Goal: Feedback & Contribution: Contribute content

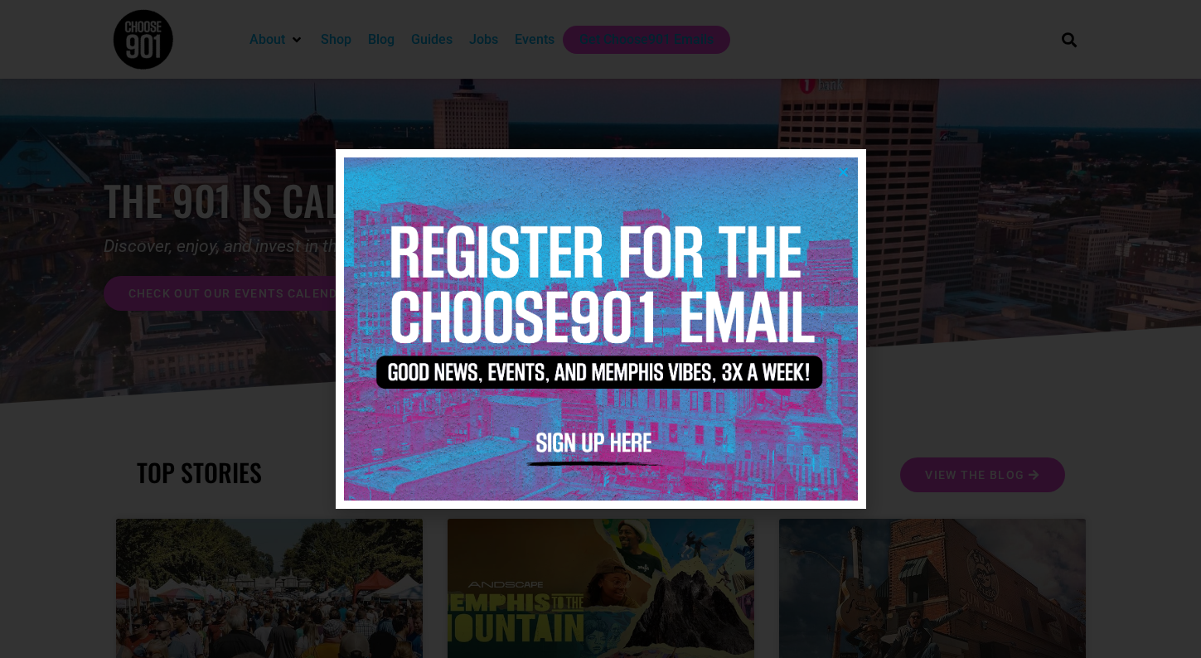
click at [842, 168] on icon "Close" at bounding box center [843, 172] width 12 height 12
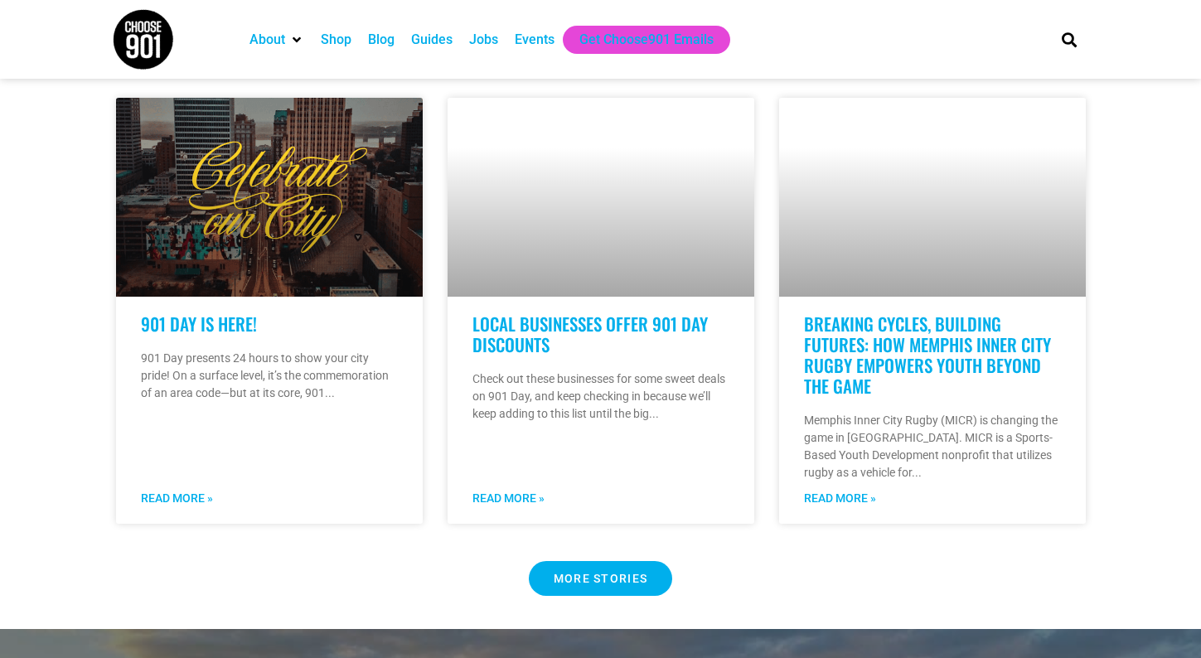
scroll to position [1409, 0]
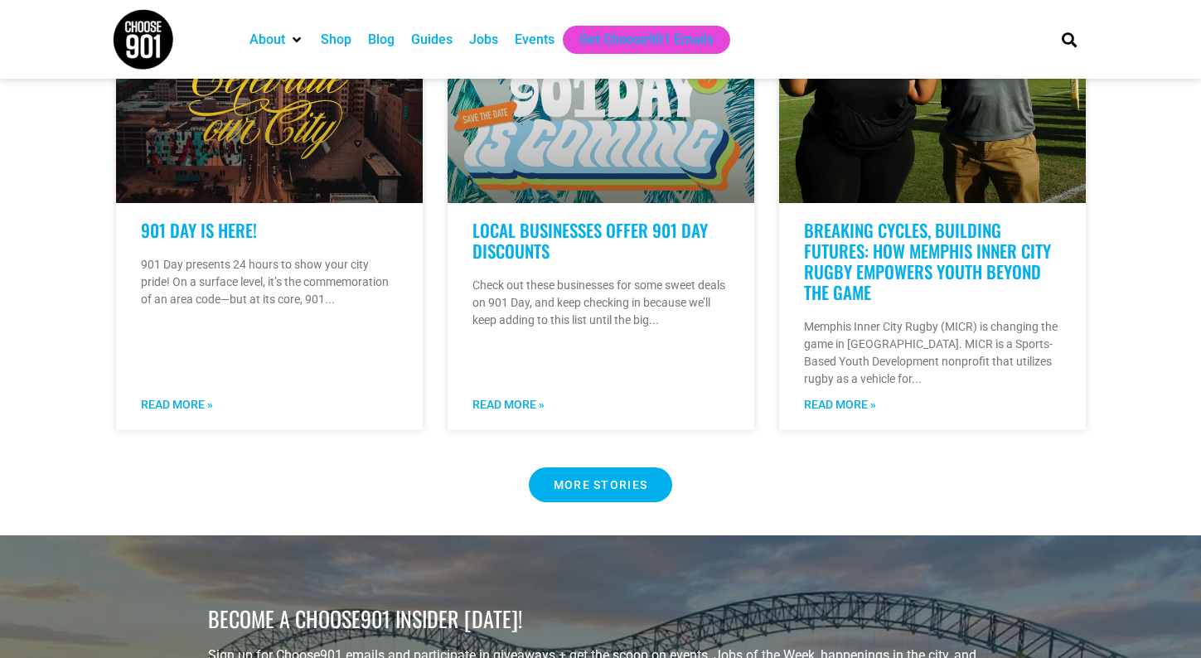
click at [586, 479] on span "MORE STORIES" at bounding box center [600, 485] width 94 height 12
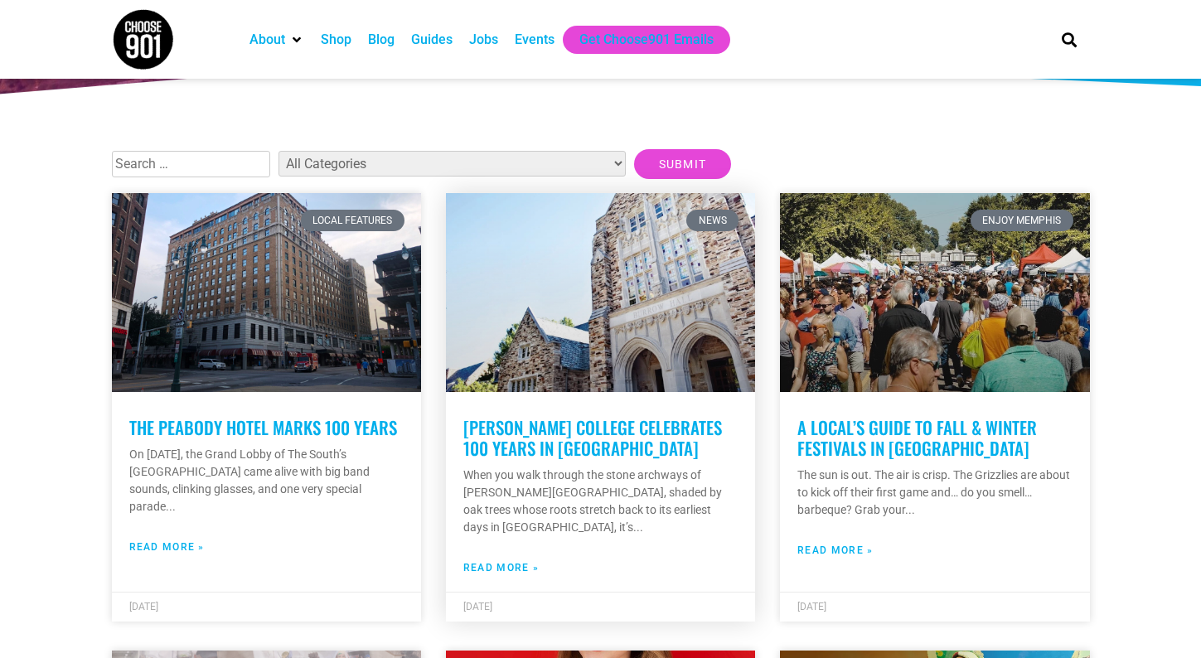
scroll to position [331, 0]
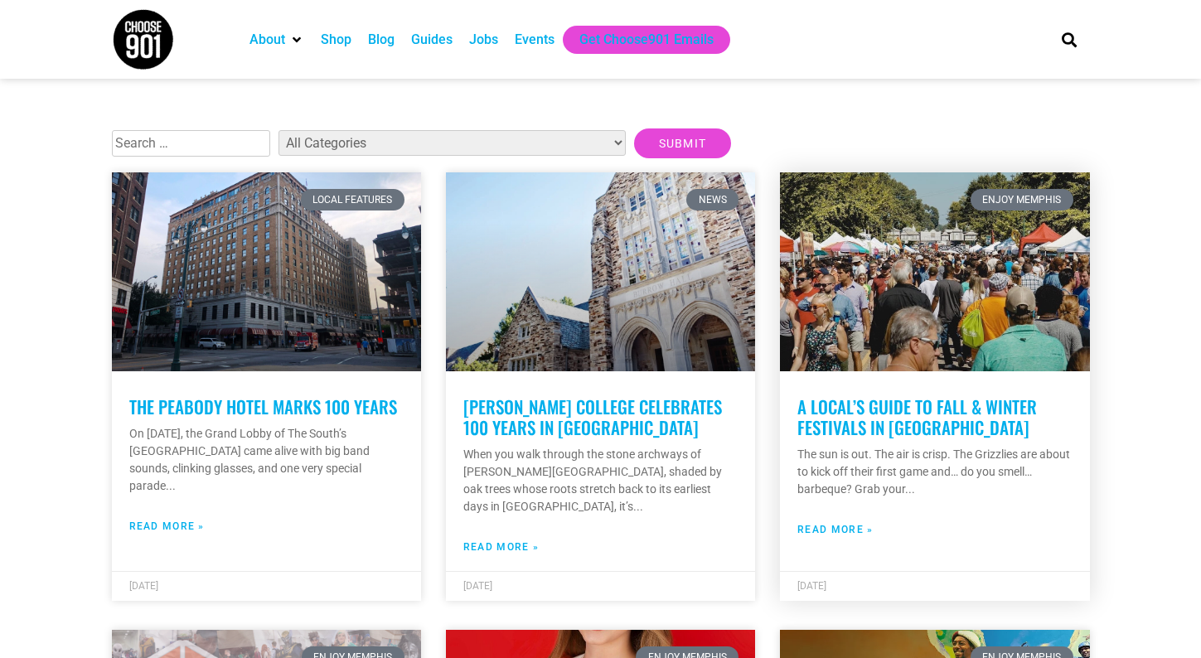
click at [976, 348] on link at bounding box center [934, 271] width 309 height 199
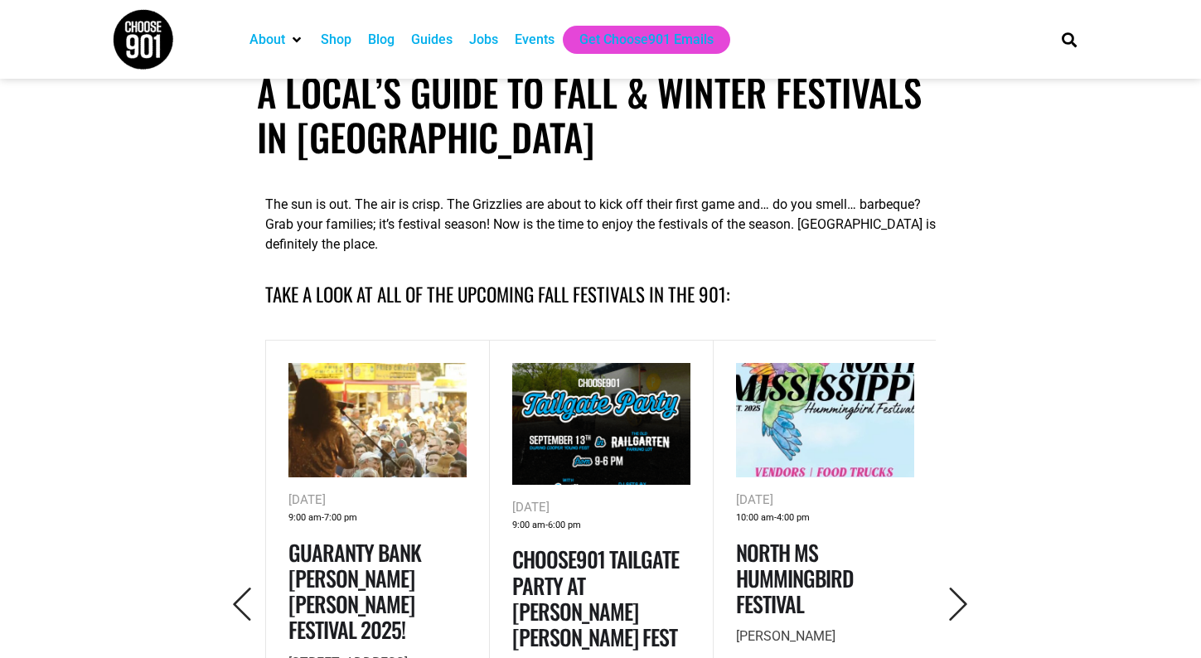
scroll to position [580, 0]
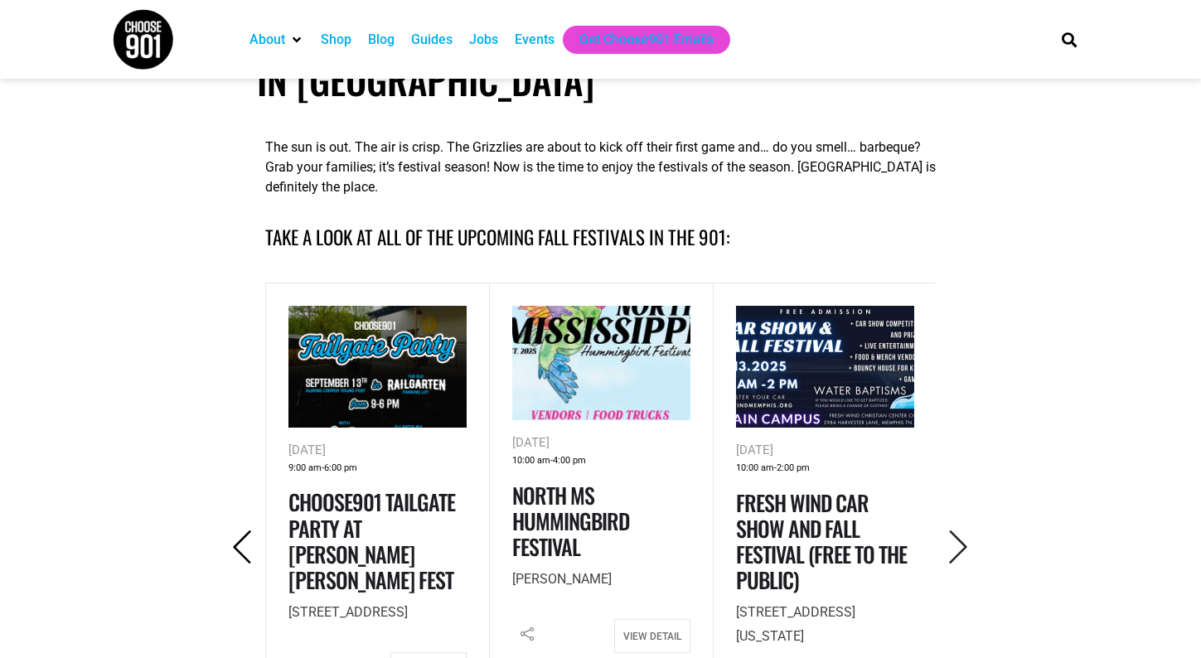
click at [229, 549] on icon "Previous" at bounding box center [242, 547] width 34 height 34
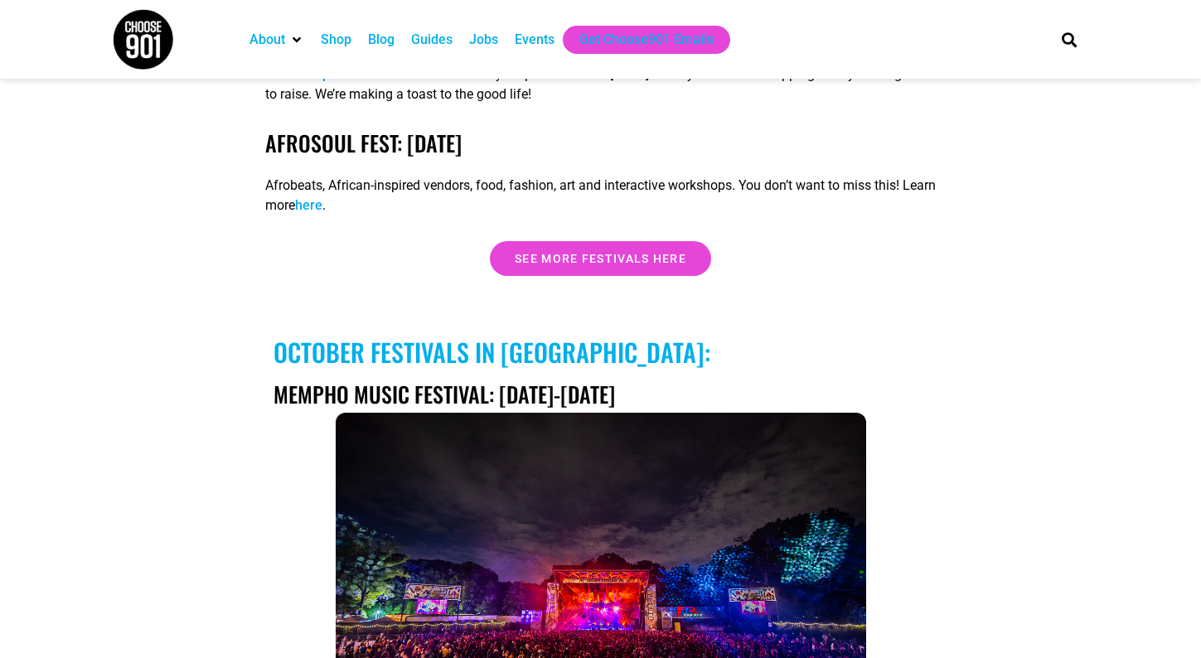
scroll to position [3149, 0]
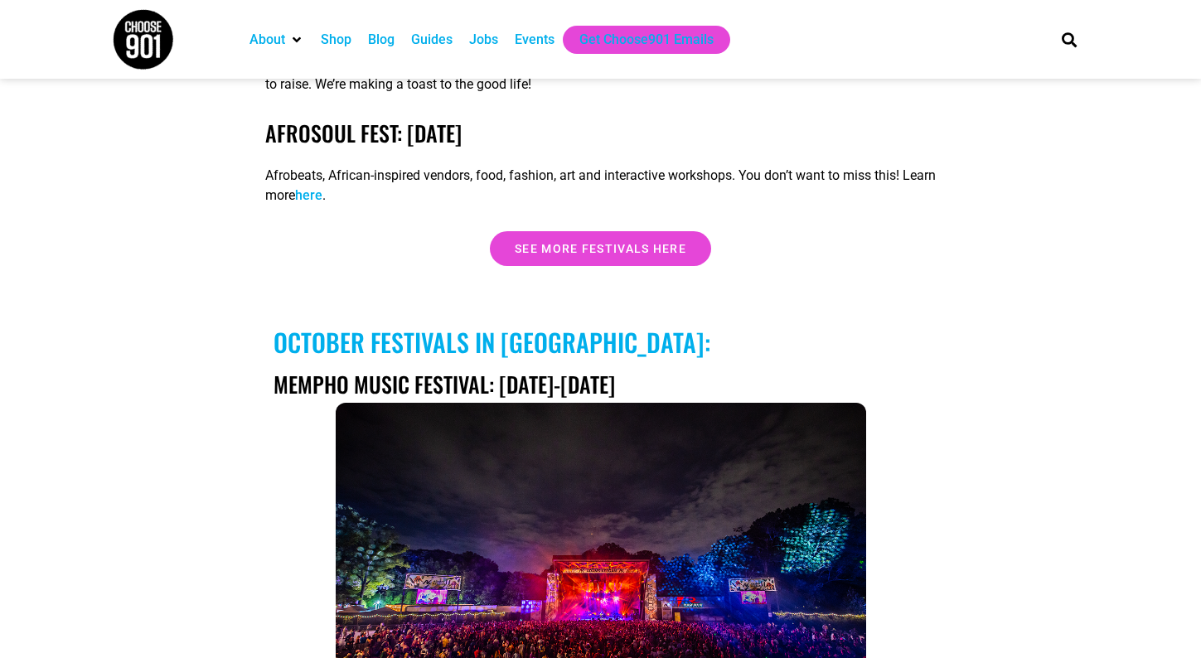
click at [546, 235] on div "SEPTEMBER Festivals in Memphis: COOPER YOUNG FESTIVAL: SEPTEMBER 13TH Cooper Yo…" at bounding box center [600, 222] width 687 height 3925
click at [535, 243] on span "See more festivals here" at bounding box center [601, 249] width 172 height 12
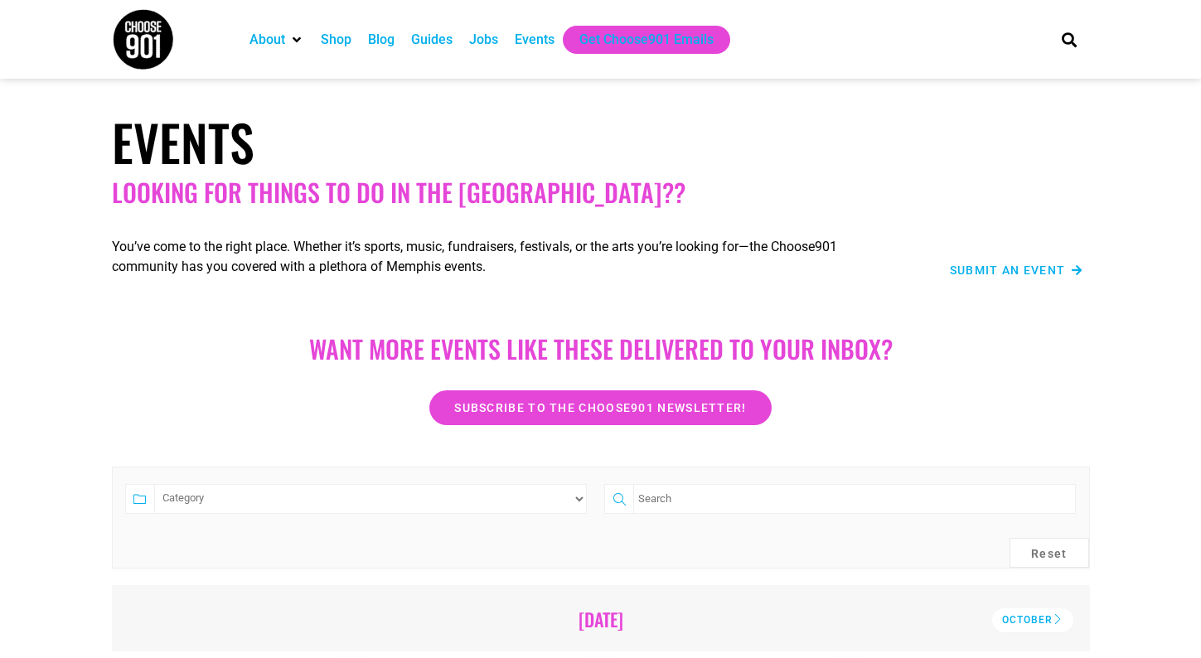
click at [522, 36] on div "Events" at bounding box center [535, 40] width 40 height 20
click at [487, 41] on div "Jobs" at bounding box center [483, 40] width 29 height 20
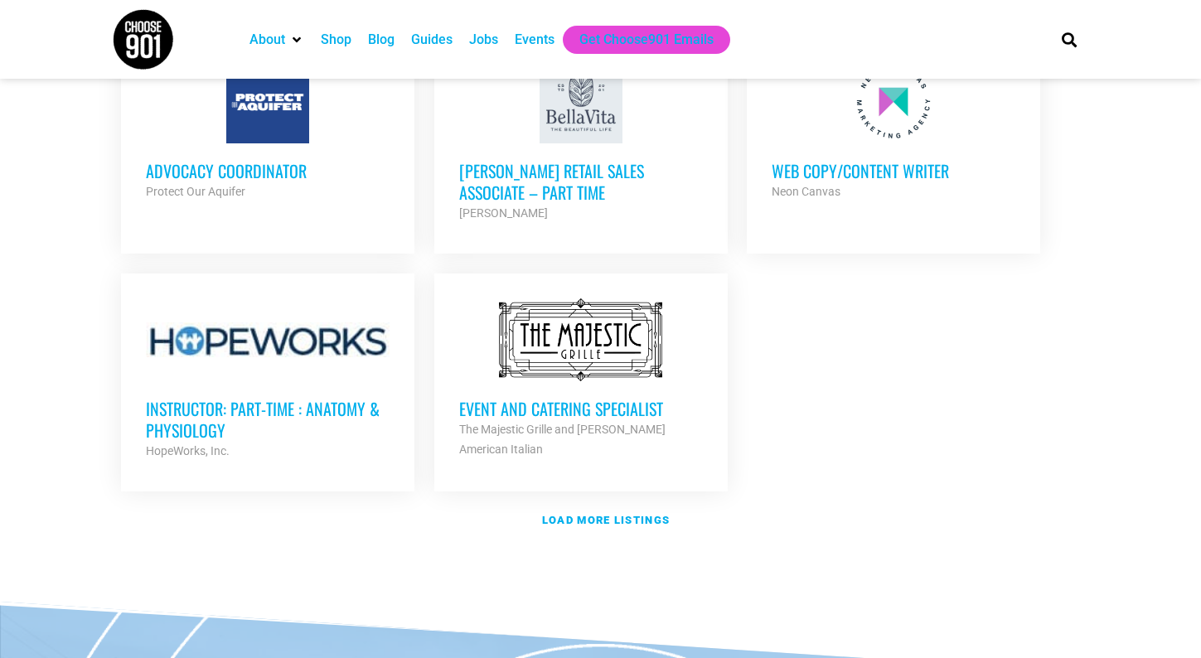
scroll to position [1989, 0]
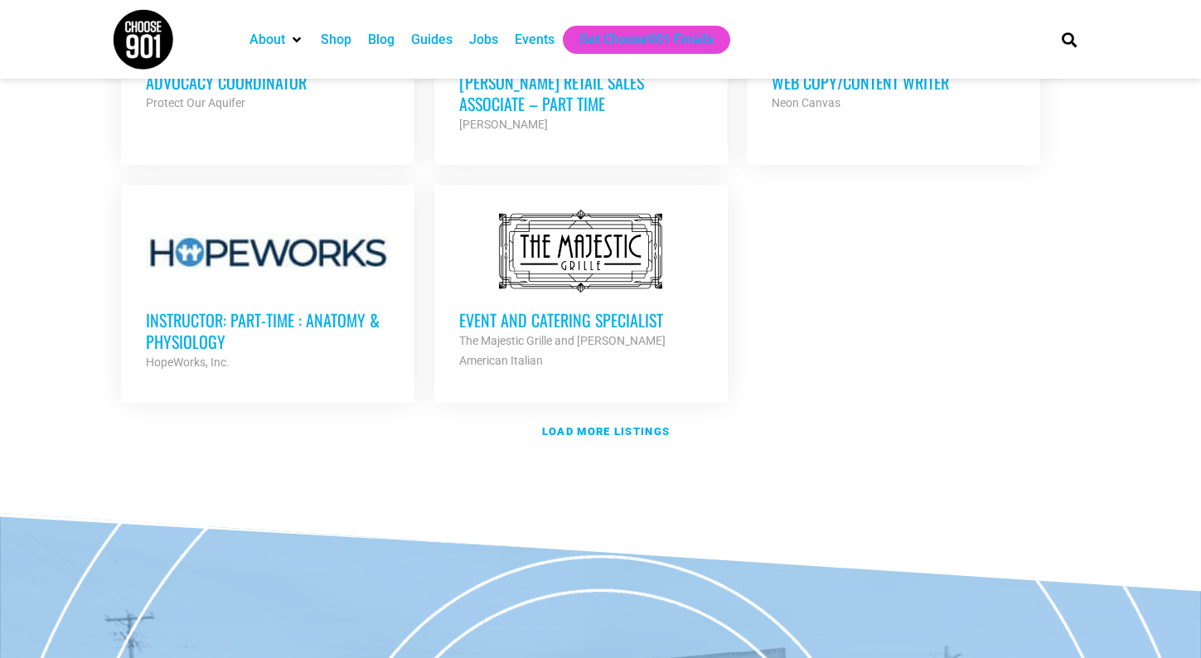
click at [578, 309] on h3 "Event and Catering Specialist" at bounding box center [581, 320] width 244 height 22
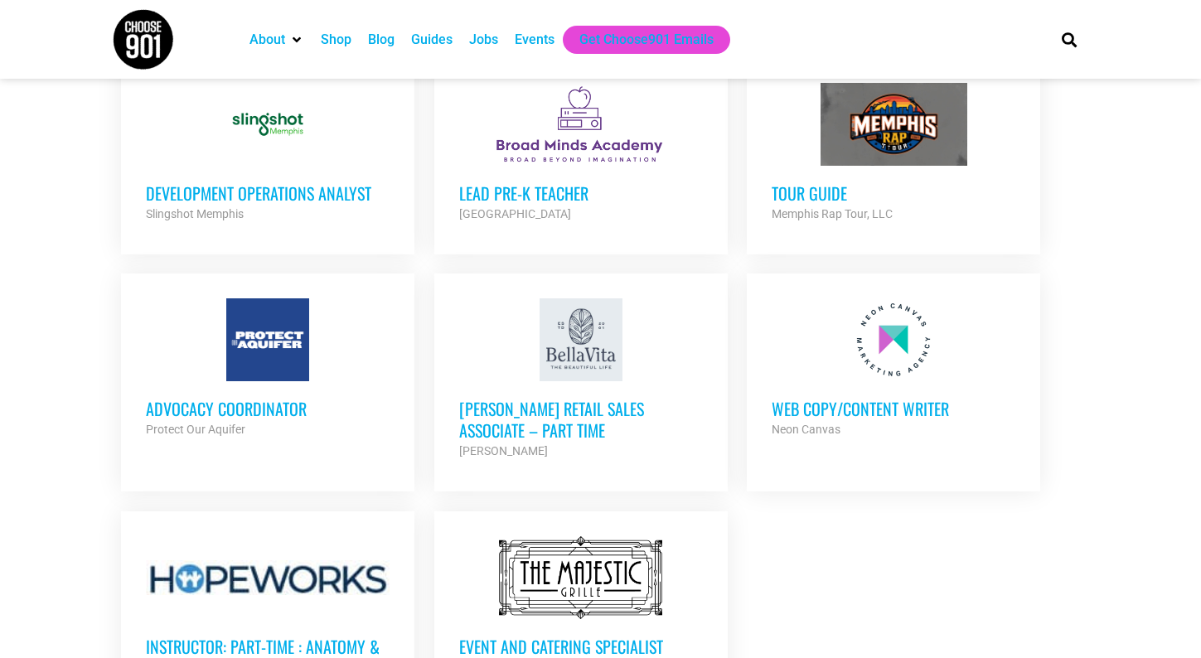
scroll to position [1574, 0]
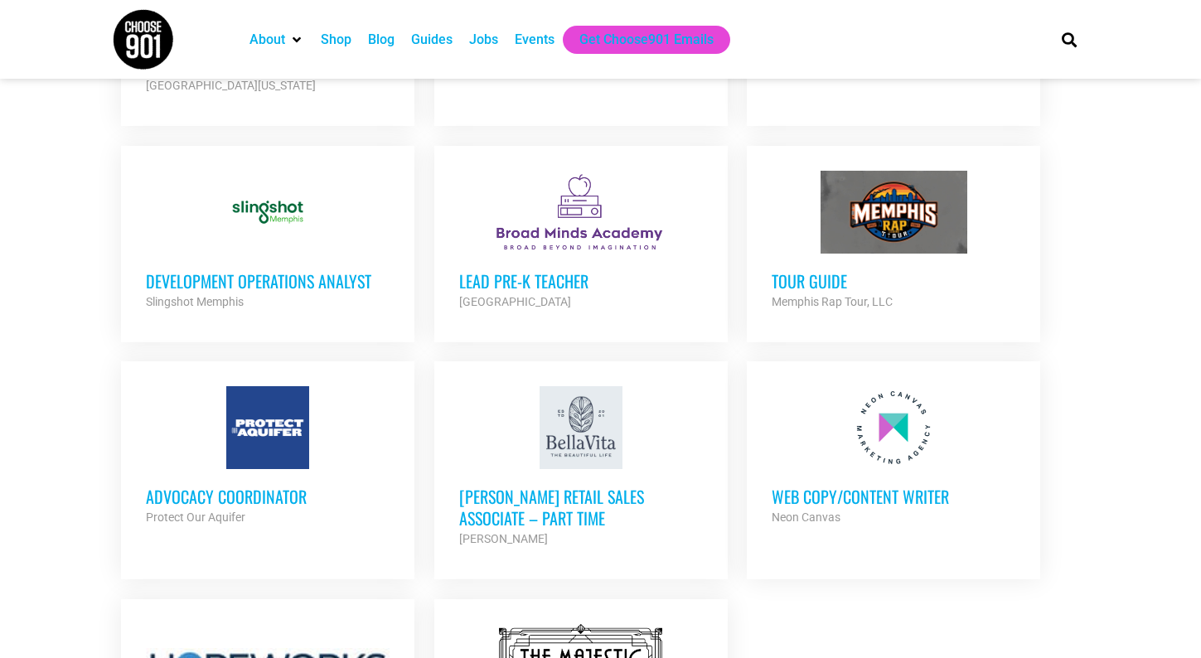
click at [523, 270] on h3 "Lead Pre-K Teacher" at bounding box center [581, 281] width 244 height 22
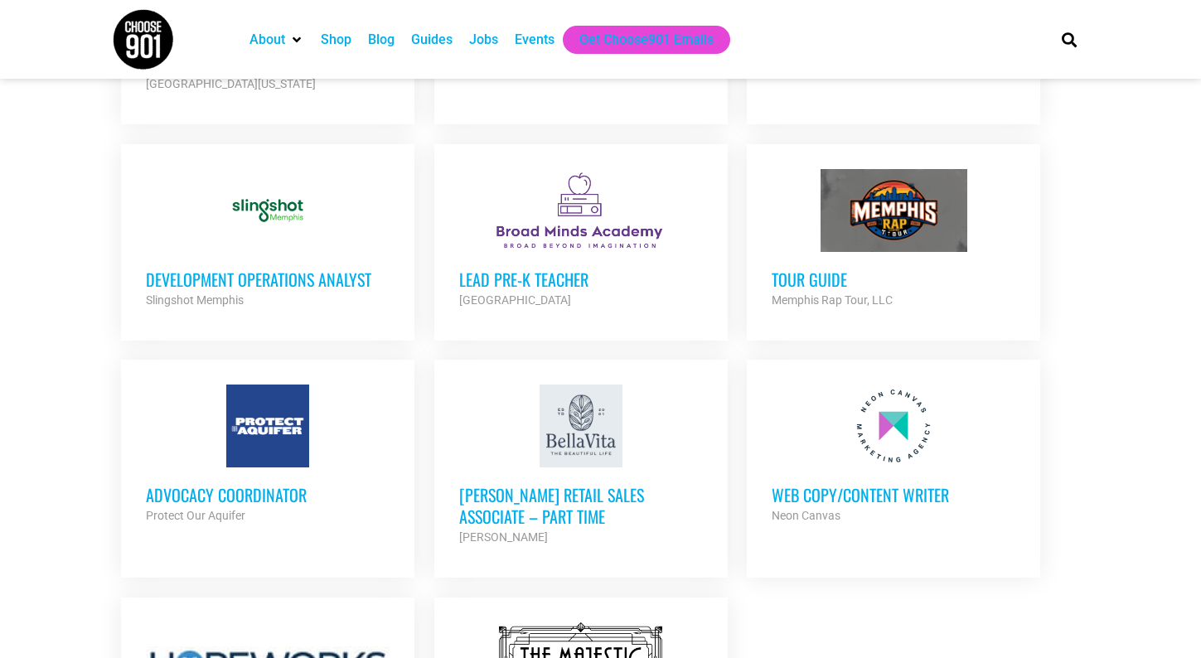
click at [272, 268] on h3 "Development Operations Analyst" at bounding box center [268, 279] width 244 height 22
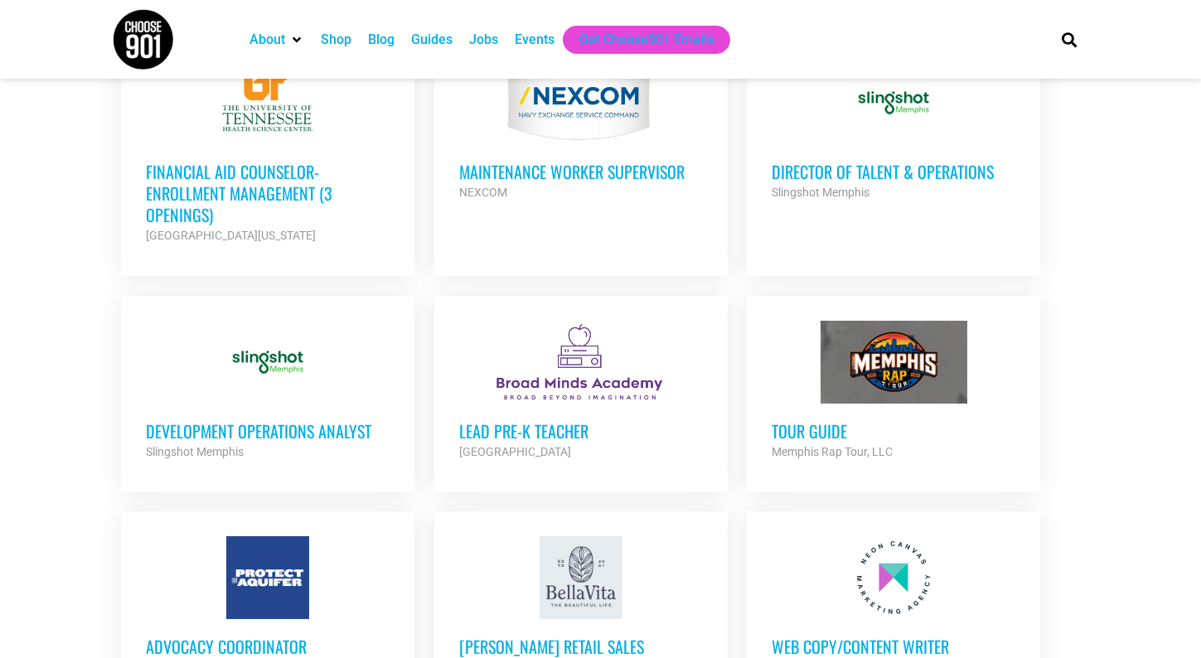
scroll to position [1329, 0]
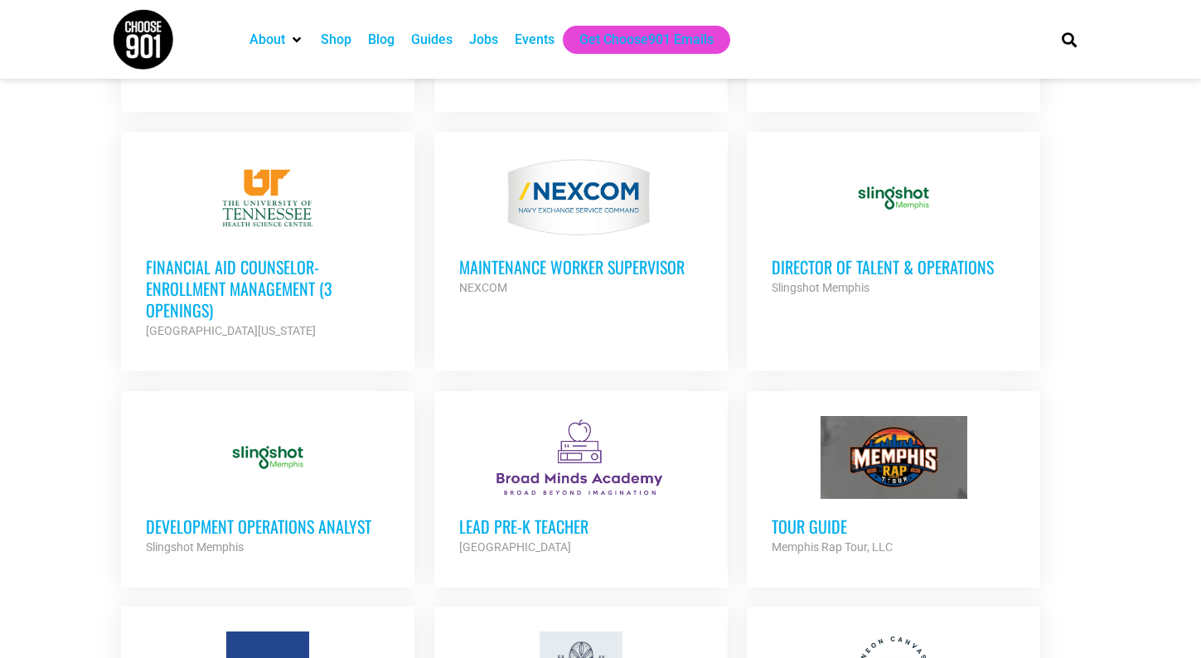
click at [551, 256] on h3 "MAINTENANCE WORKER SUPERVISOR" at bounding box center [581, 267] width 244 height 22
click at [868, 256] on h3 "Director of Talent & Operations" at bounding box center [893, 267] width 244 height 22
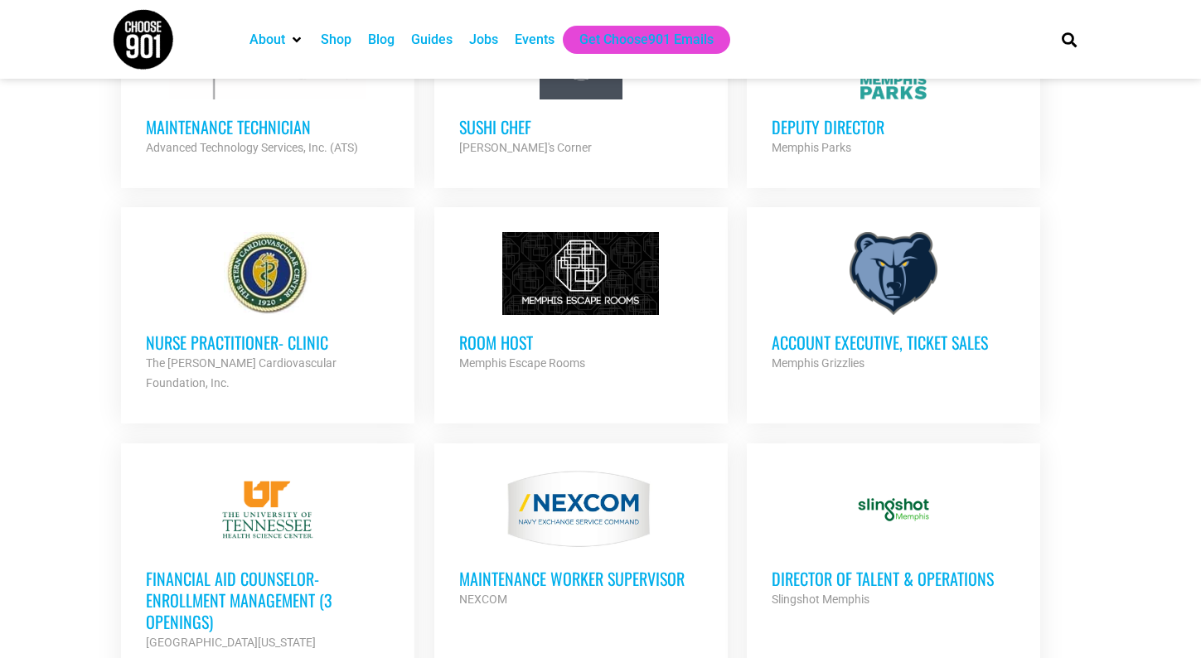
scroll to position [998, 0]
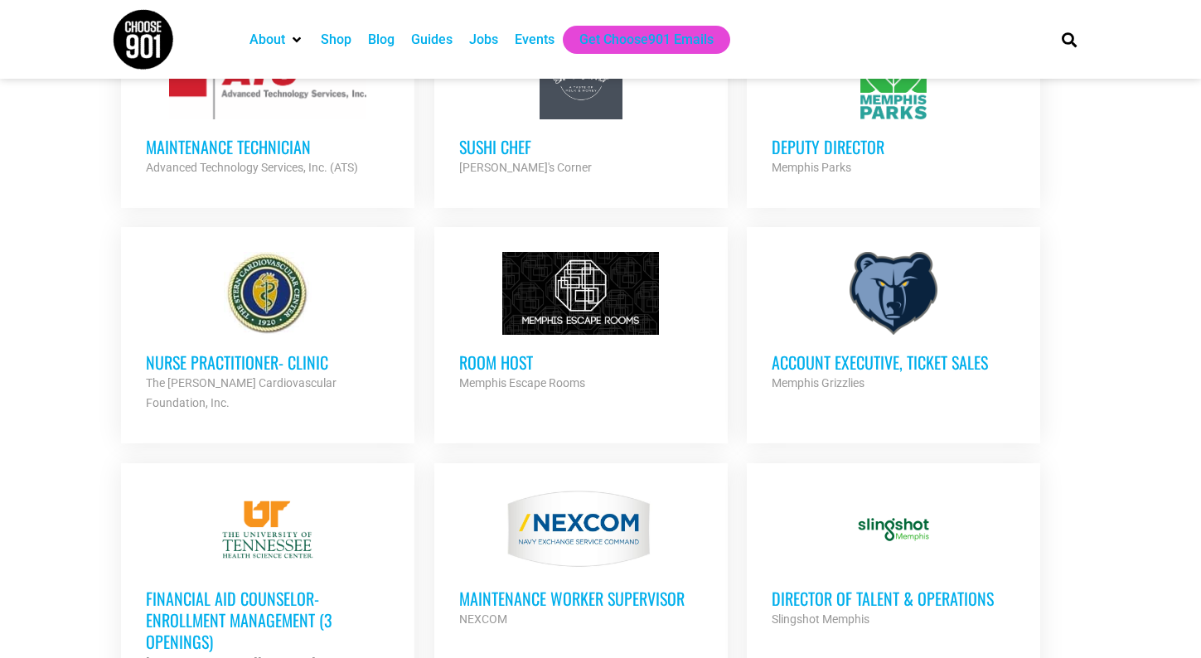
click at [842, 362] on h3 "Account Executive, Ticket Sales" at bounding box center [893, 362] width 244 height 22
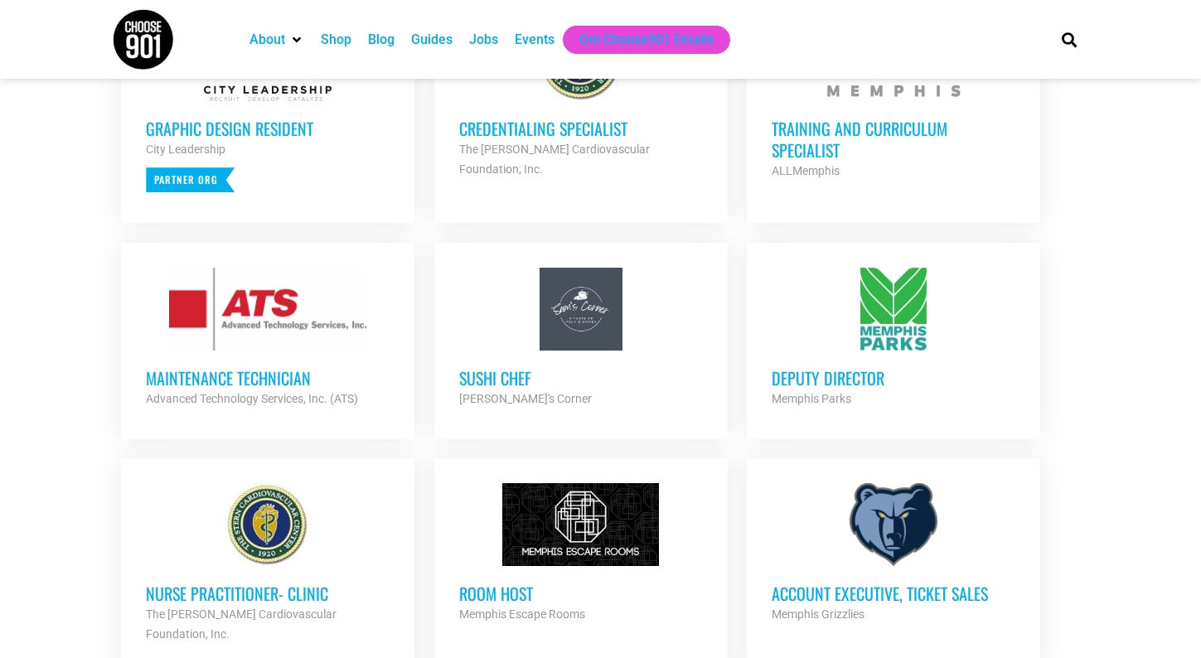
scroll to position [749, 0]
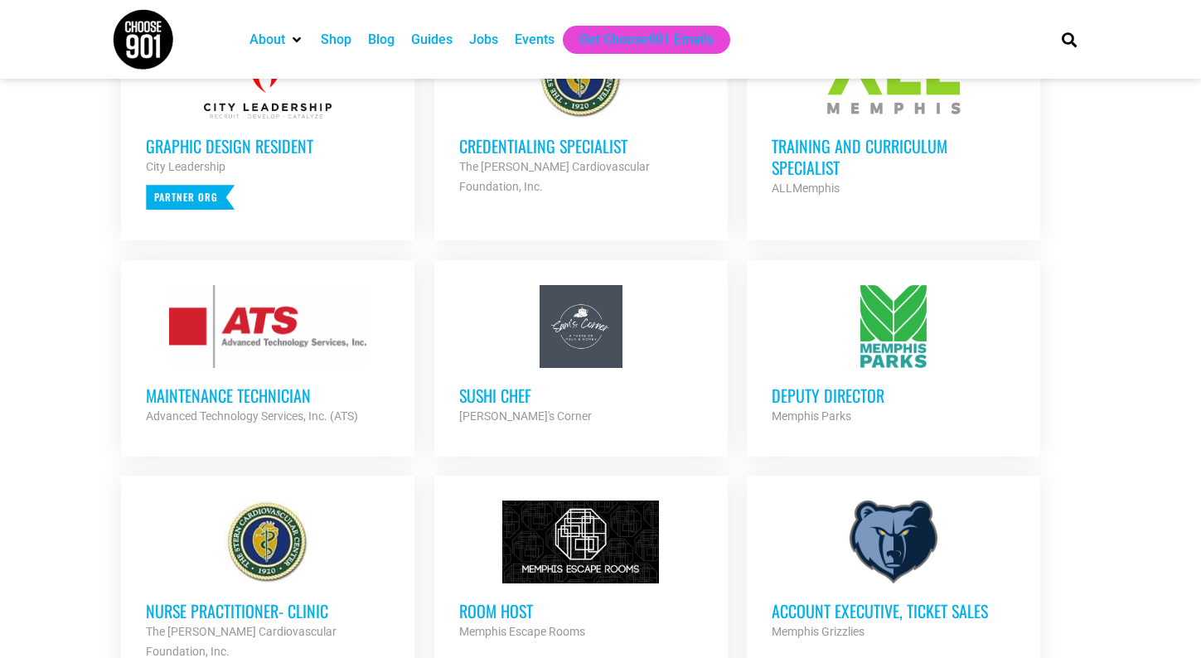
click at [226, 394] on h3 "Maintenance Technician" at bounding box center [268, 395] width 244 height 22
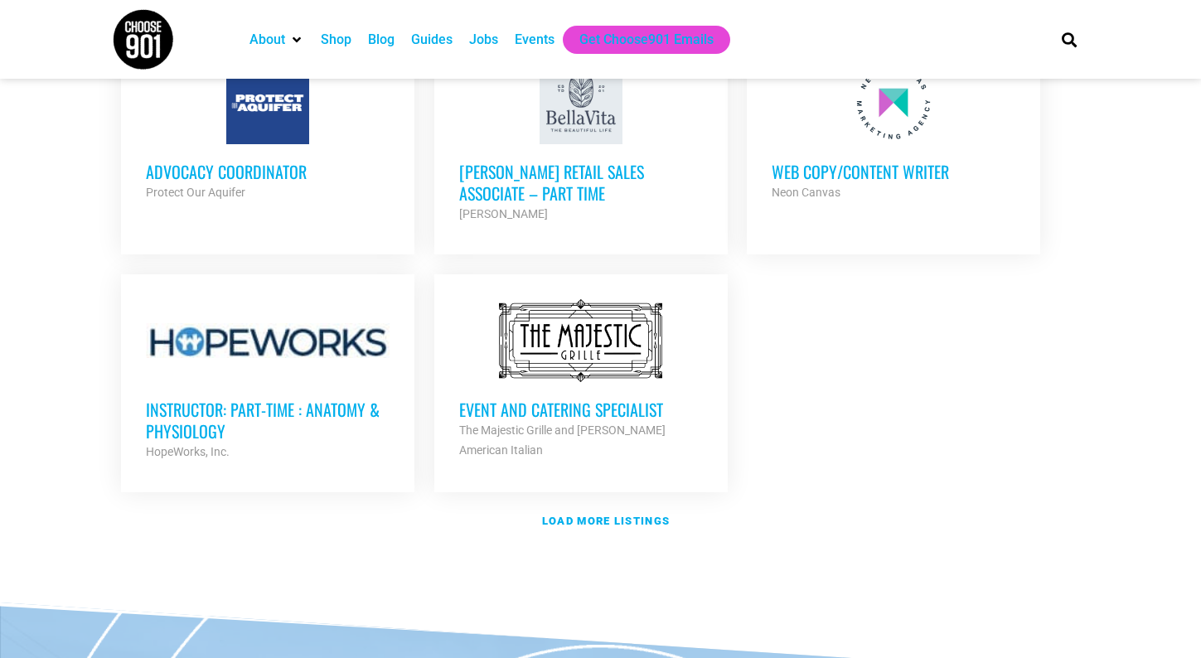
scroll to position [1909, 0]
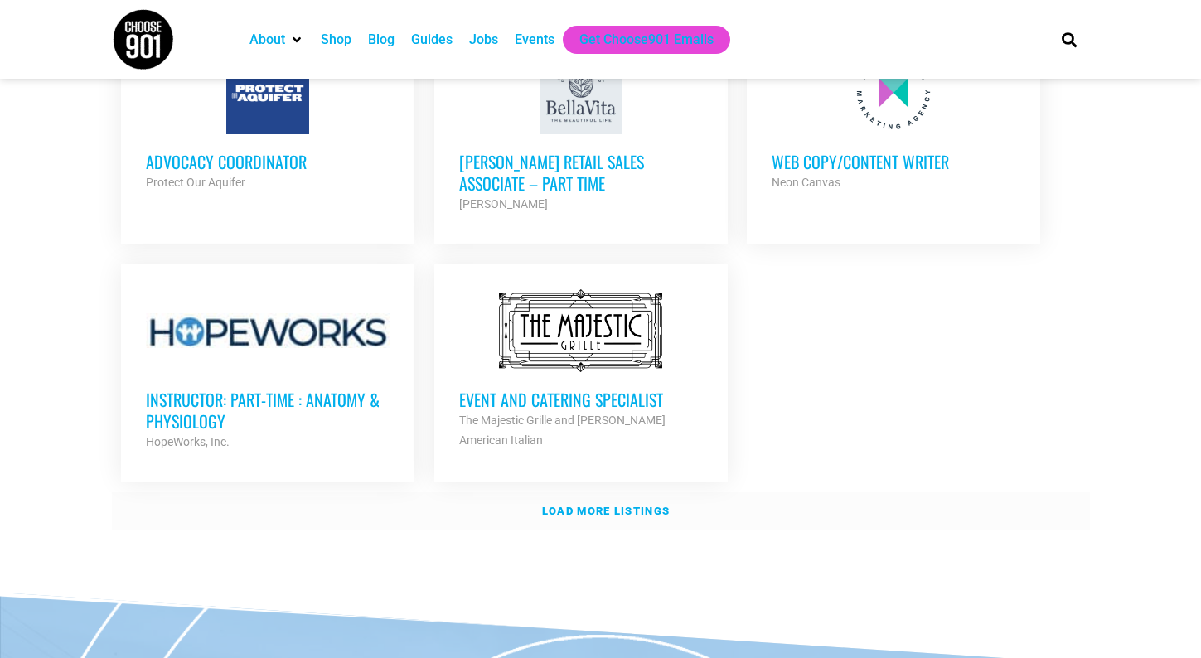
click at [589, 505] on strong "Load more listings" at bounding box center [606, 511] width 128 height 12
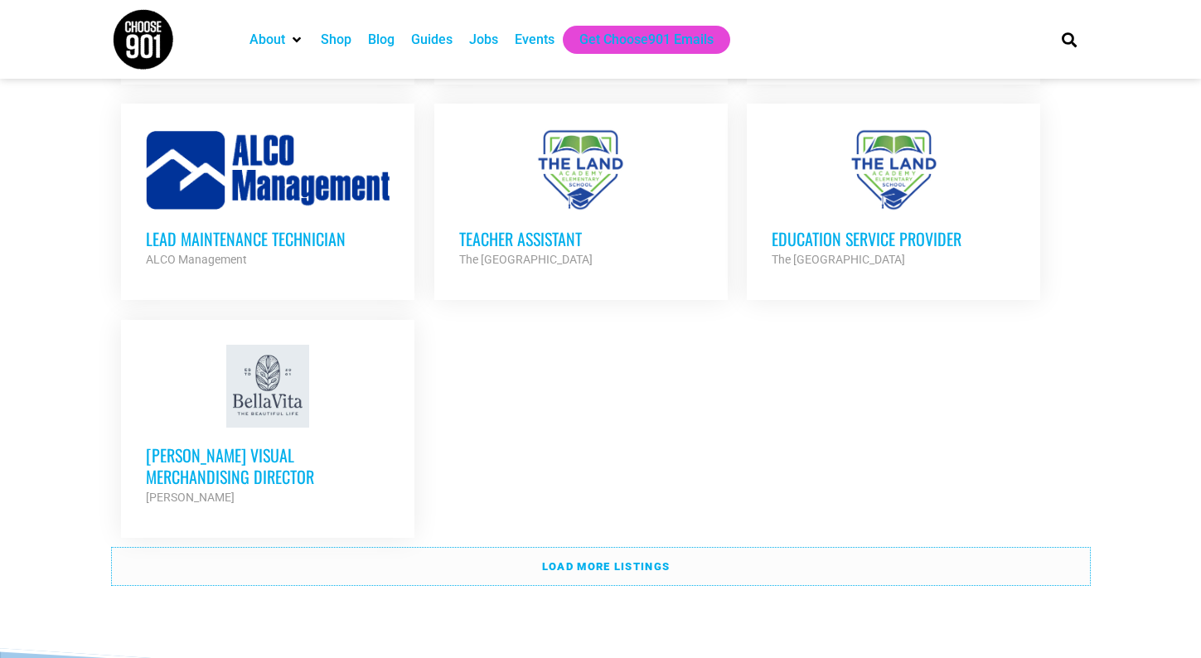
scroll to position [3566, 0]
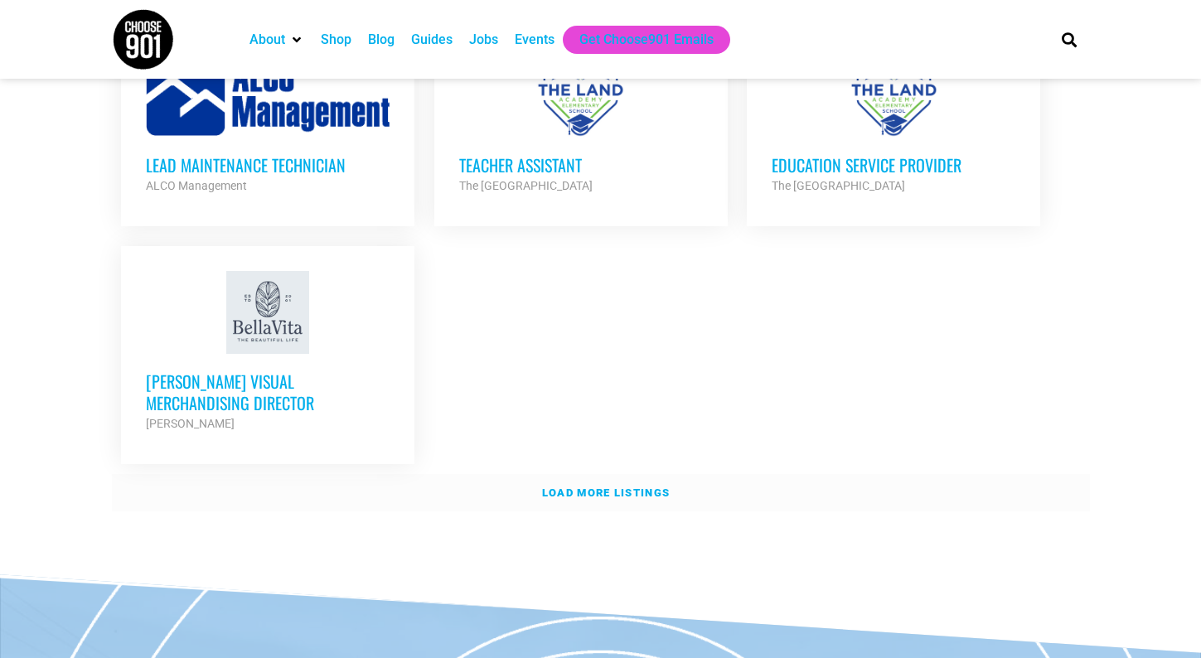
click at [586, 486] on strong "Load more listings" at bounding box center [606, 492] width 128 height 12
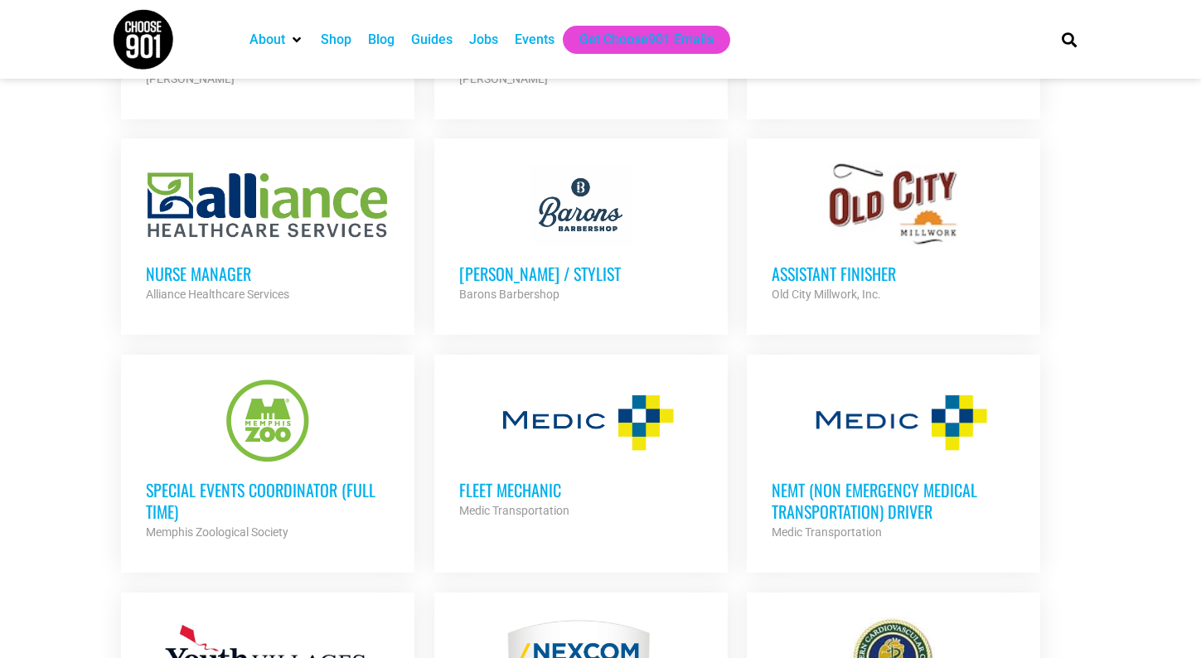
scroll to position [3898, 0]
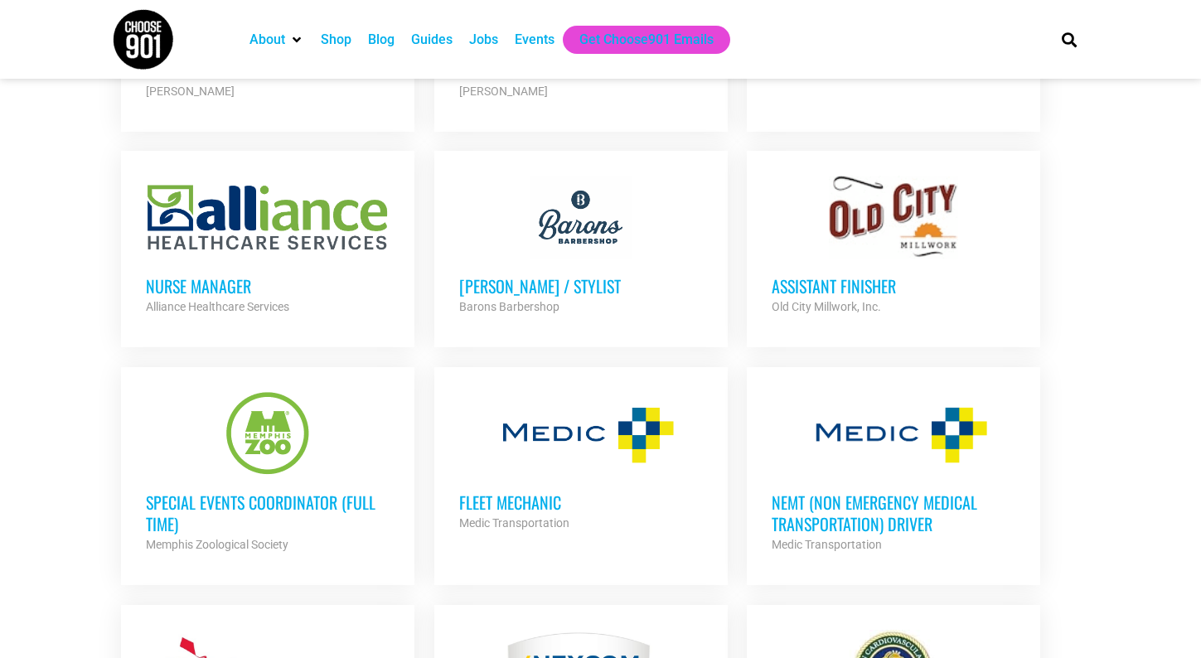
click at [545, 491] on h3 "Fleet Mechanic" at bounding box center [581, 502] width 244 height 22
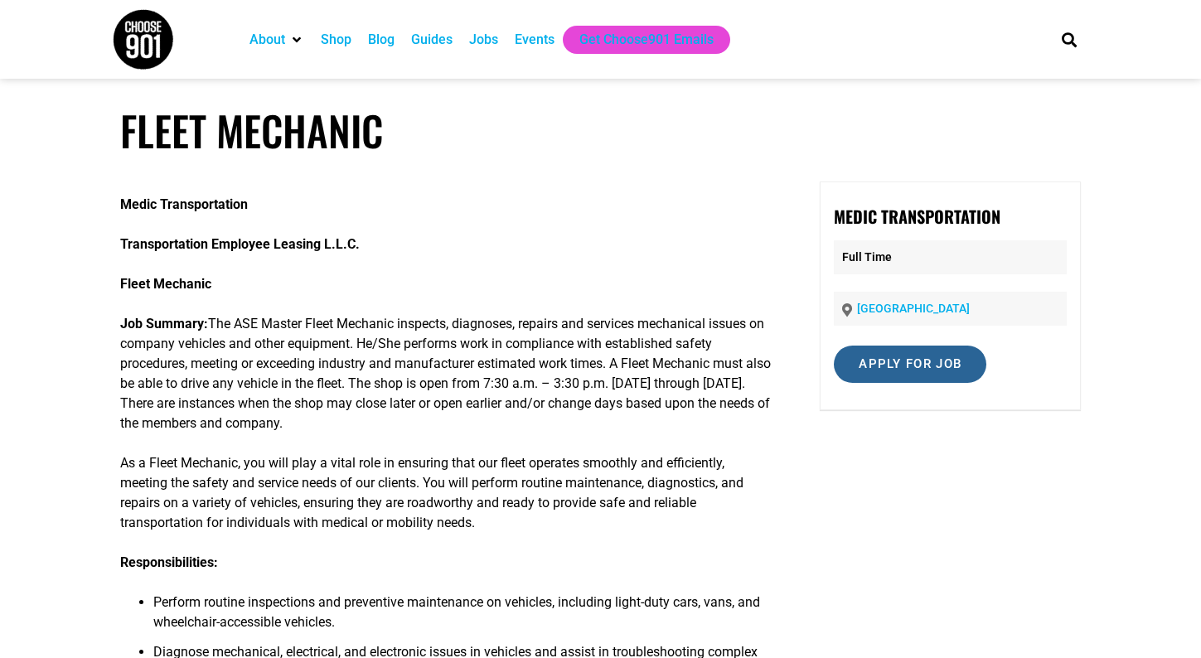
click at [893, 360] on input "Apply for job" at bounding box center [910, 364] width 152 height 37
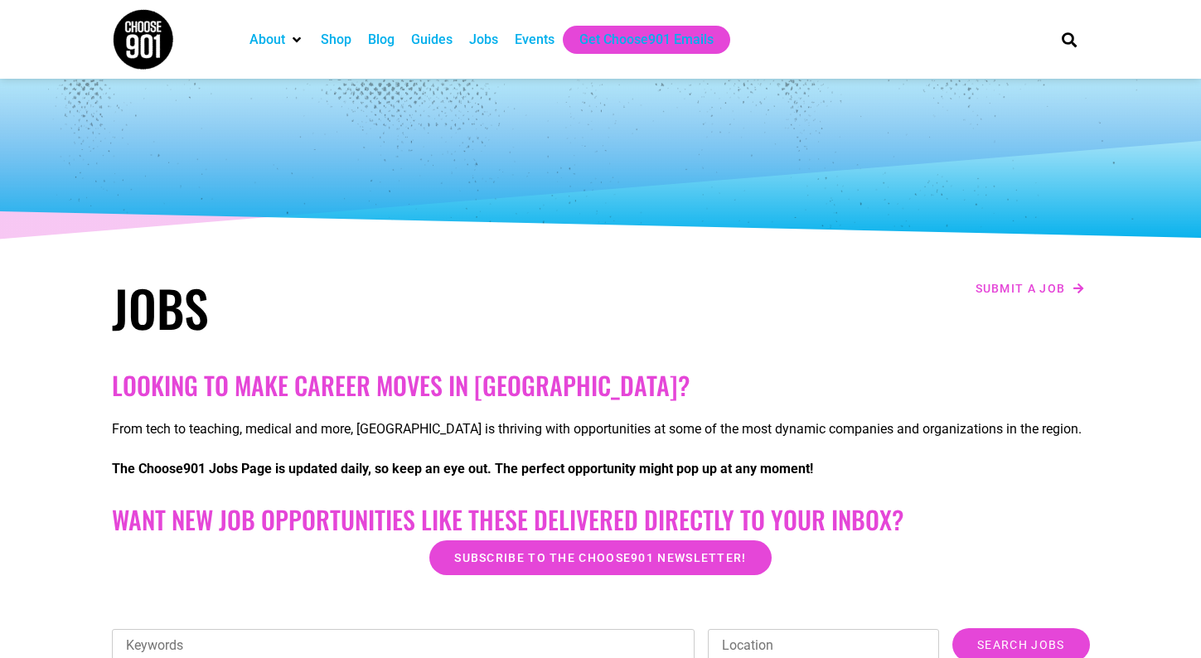
drag, startPoint x: 122, startPoint y: 3, endPoint x: 230, endPoint y: 155, distance: 186.5
click at [230, 155] on div at bounding box center [601, 162] width 994 height 166
click at [147, 31] on img at bounding box center [143, 39] width 62 height 62
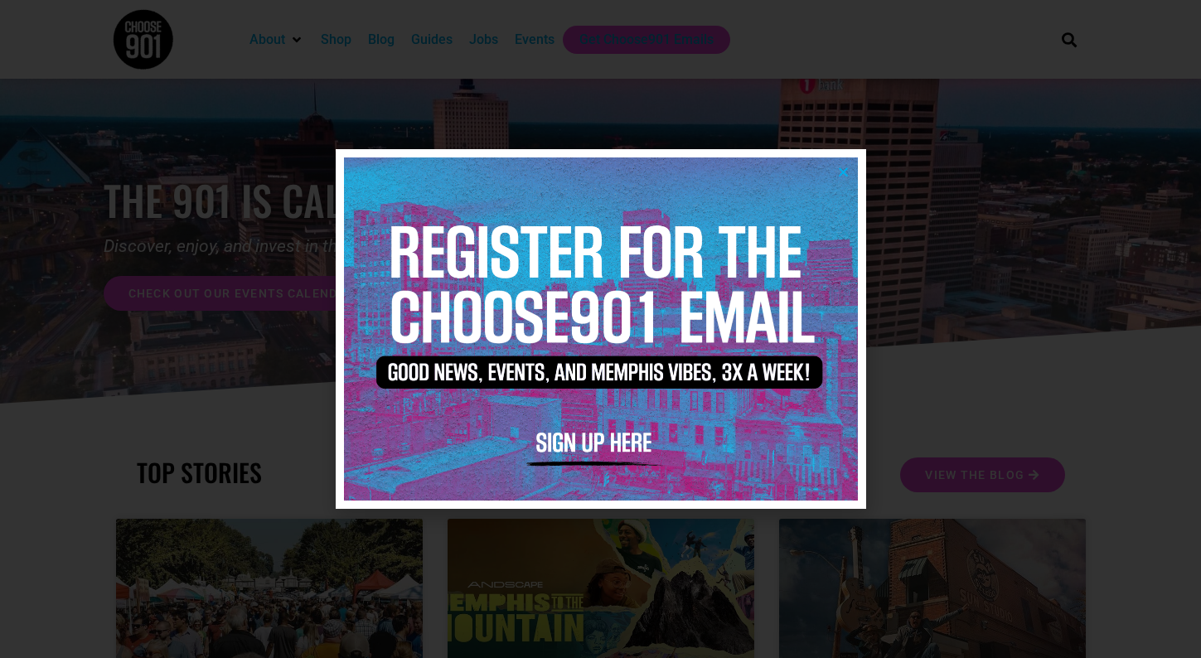
click at [844, 174] on icon "Close" at bounding box center [843, 172] width 12 height 12
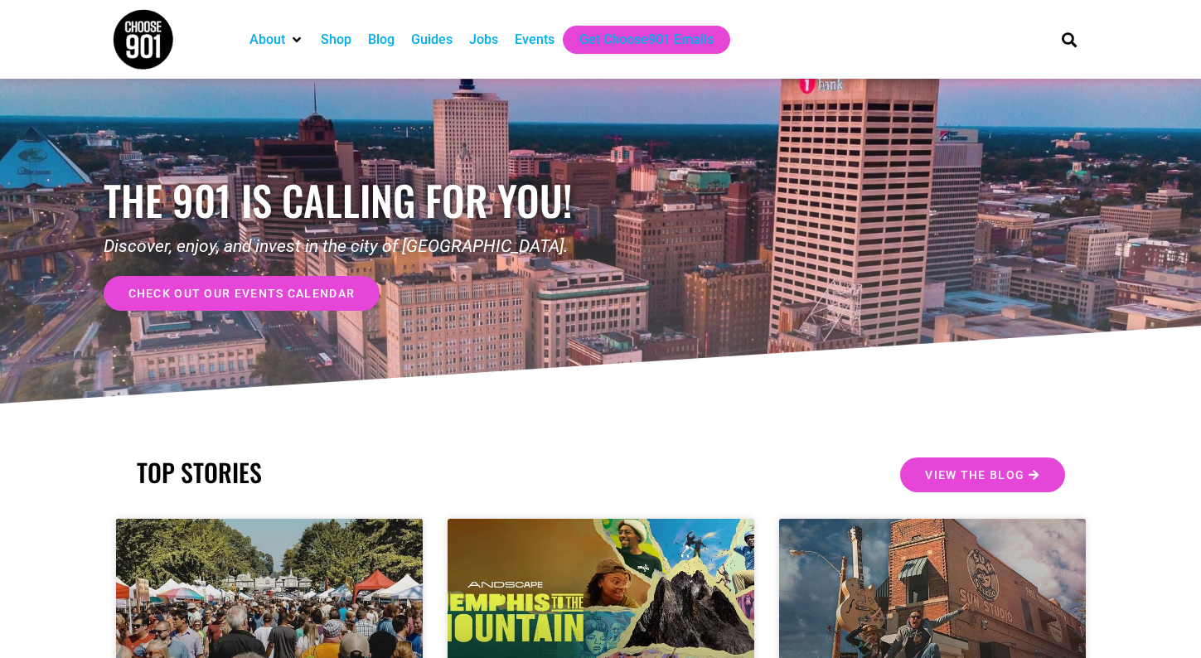
click at [379, 41] on div "Blog" at bounding box center [381, 40] width 27 height 20
click at [528, 38] on div "Events" at bounding box center [535, 40] width 40 height 20
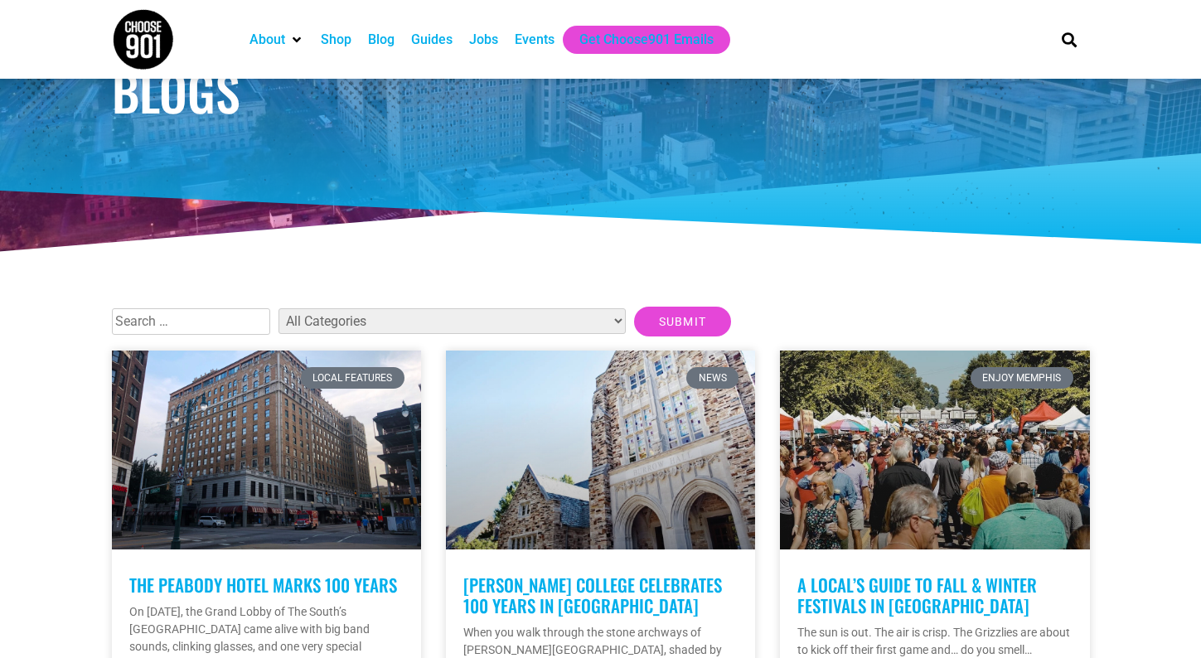
scroll to position [249, 0]
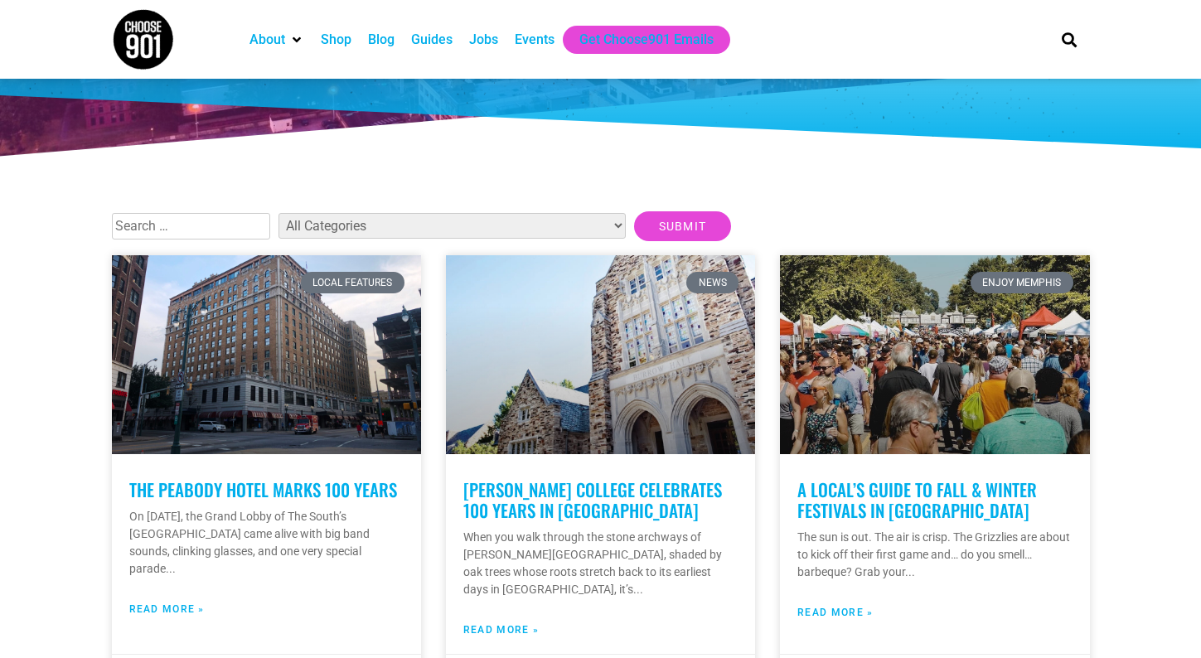
click at [520, 225] on select "All Categories Articles Beer Binghampton Dev. Corporation Career Choose901: Alu…" at bounding box center [451, 226] width 347 height 26
select select "20"
click at [278, 213] on select "All Categories Articles Beer Binghampton Dev. Corporation Career Choose901: Alu…" at bounding box center [451, 226] width 347 height 26
click at [634, 230] on input "Submit" at bounding box center [683, 226] width 98 height 30
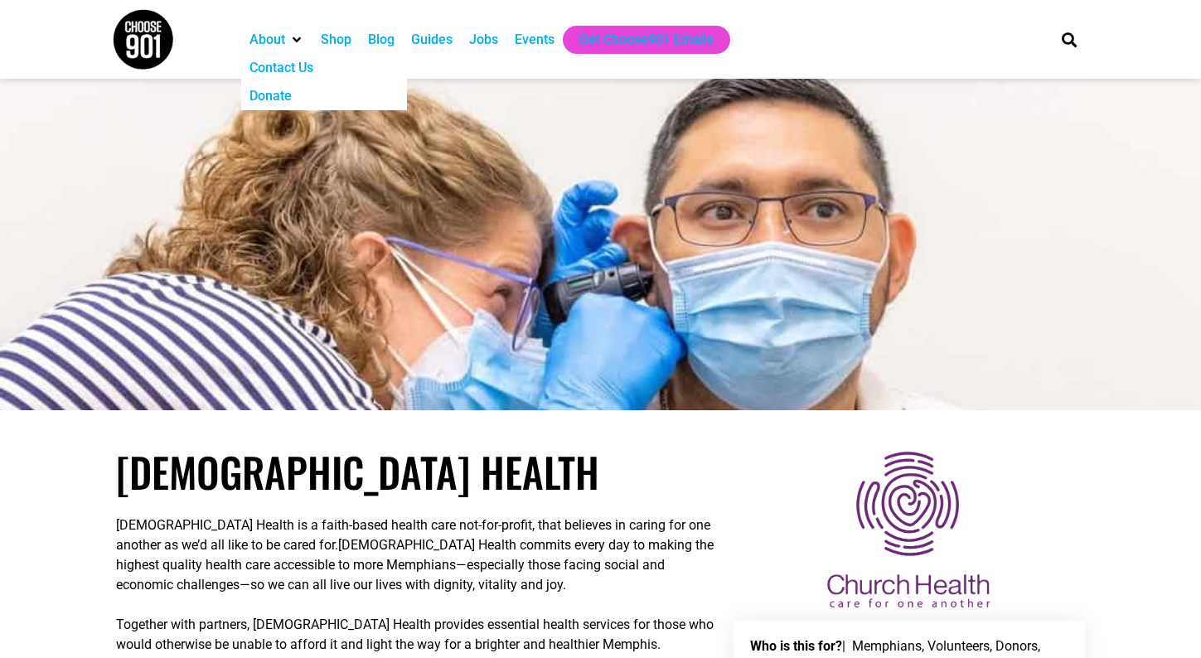
click at [297, 37] on icon "About" at bounding box center [296, 39] width 8 height 13
click at [435, 37] on div "Guides" at bounding box center [431, 40] width 41 height 20
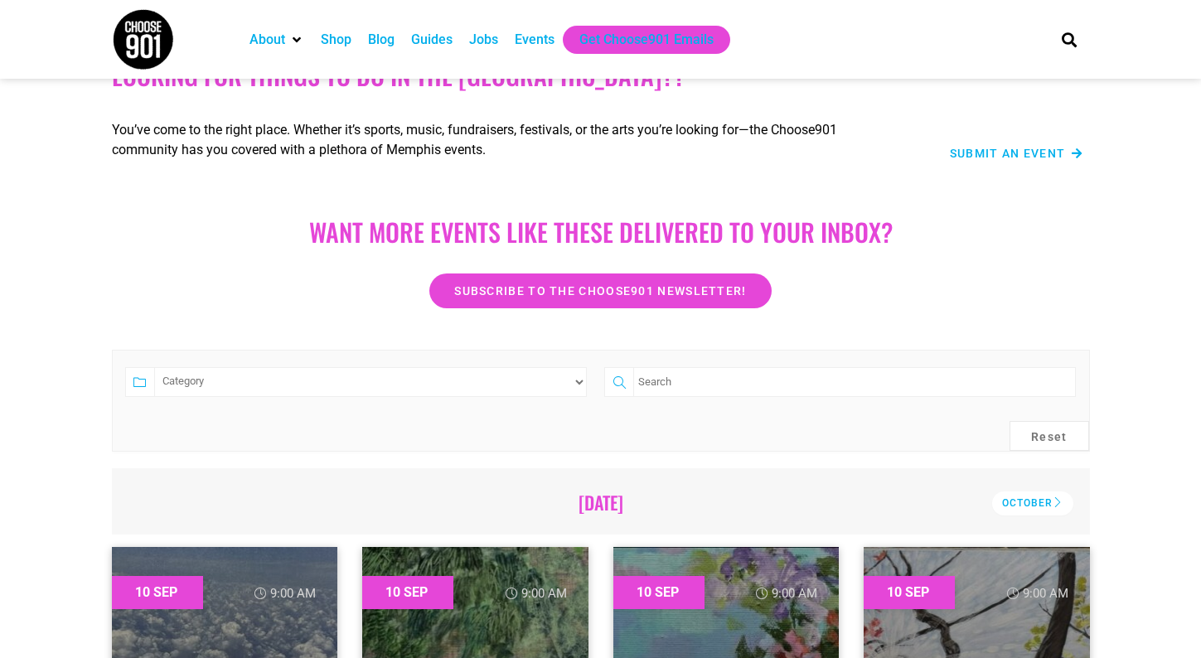
scroll to position [83, 0]
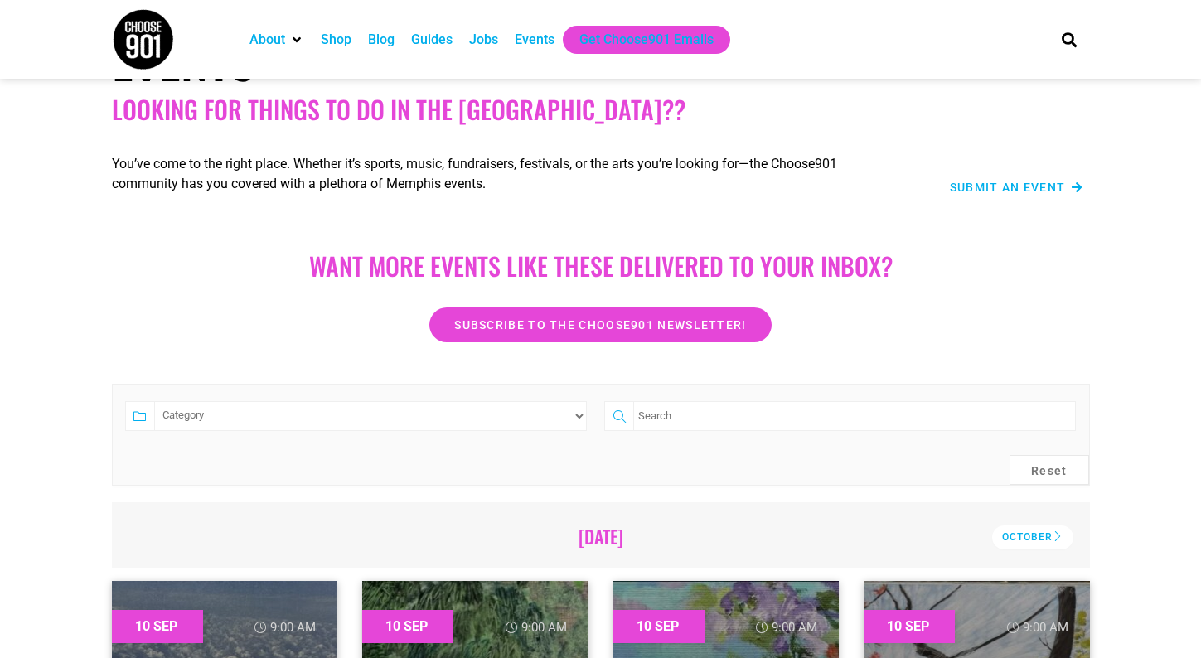
click at [968, 189] on span "Submit an Event" at bounding box center [1008, 187] width 116 height 12
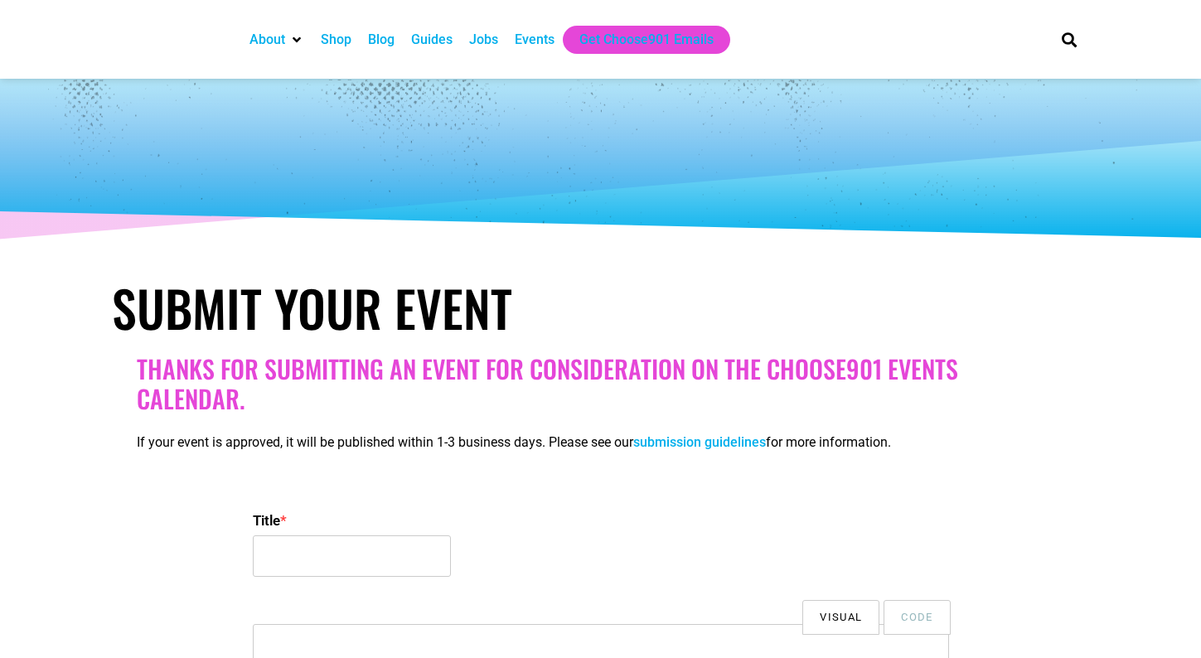
select select
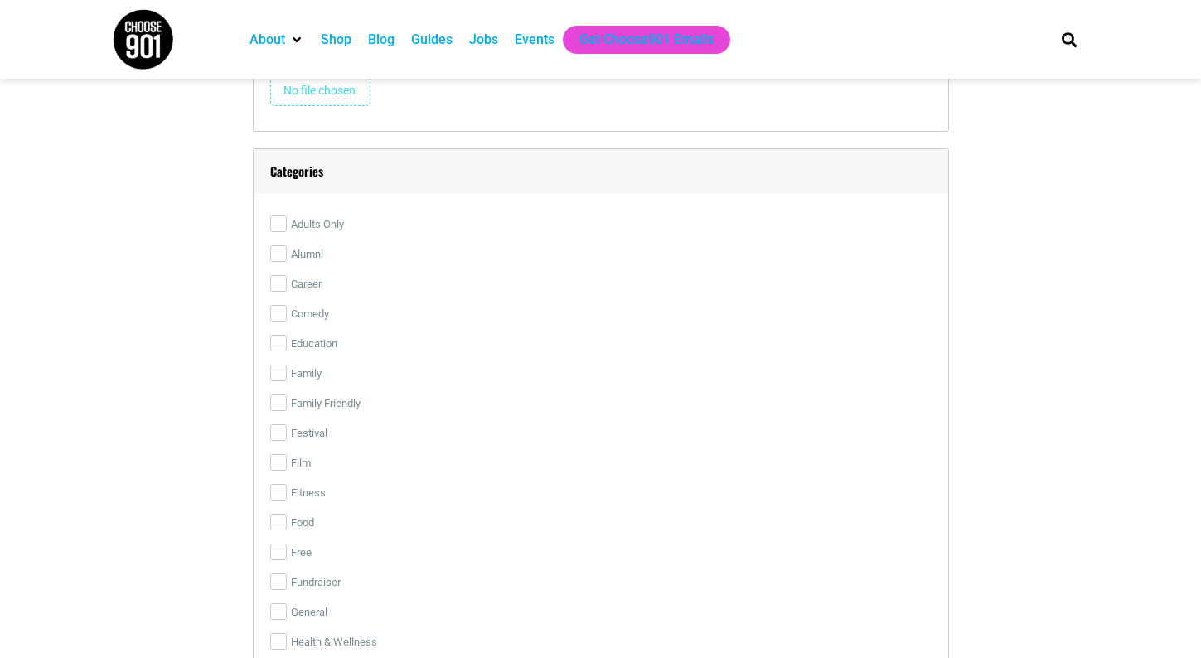
scroll to position [2569, 0]
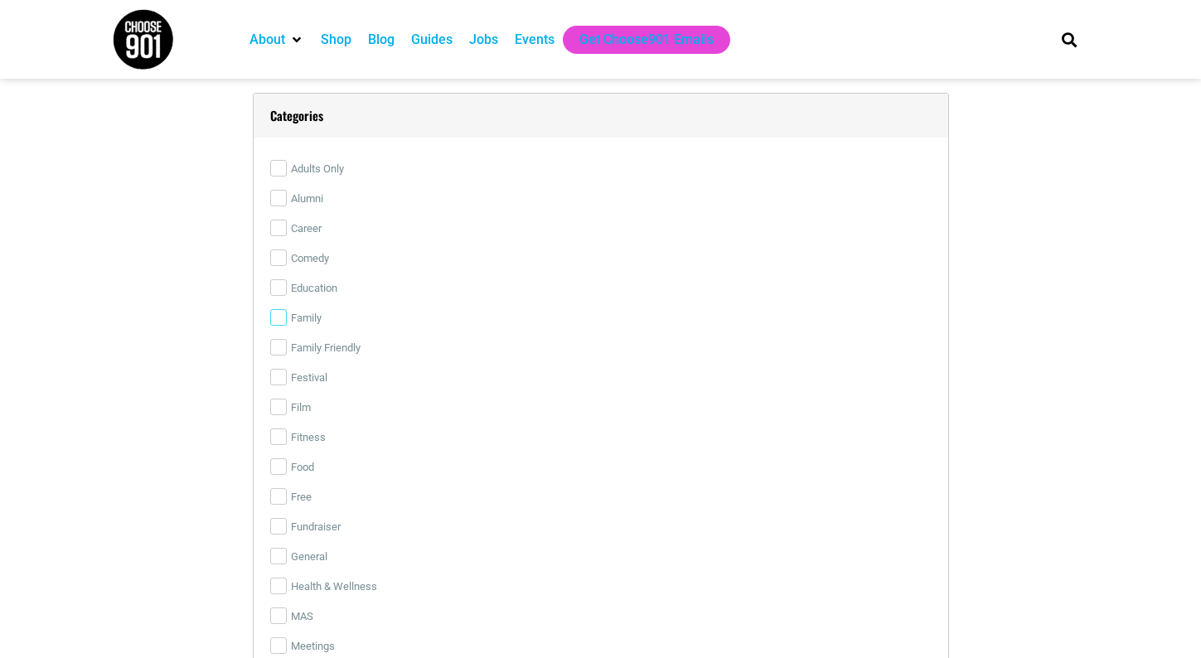
click at [273, 317] on input "Family" at bounding box center [278, 317] width 17 height 17
checkbox input "true"
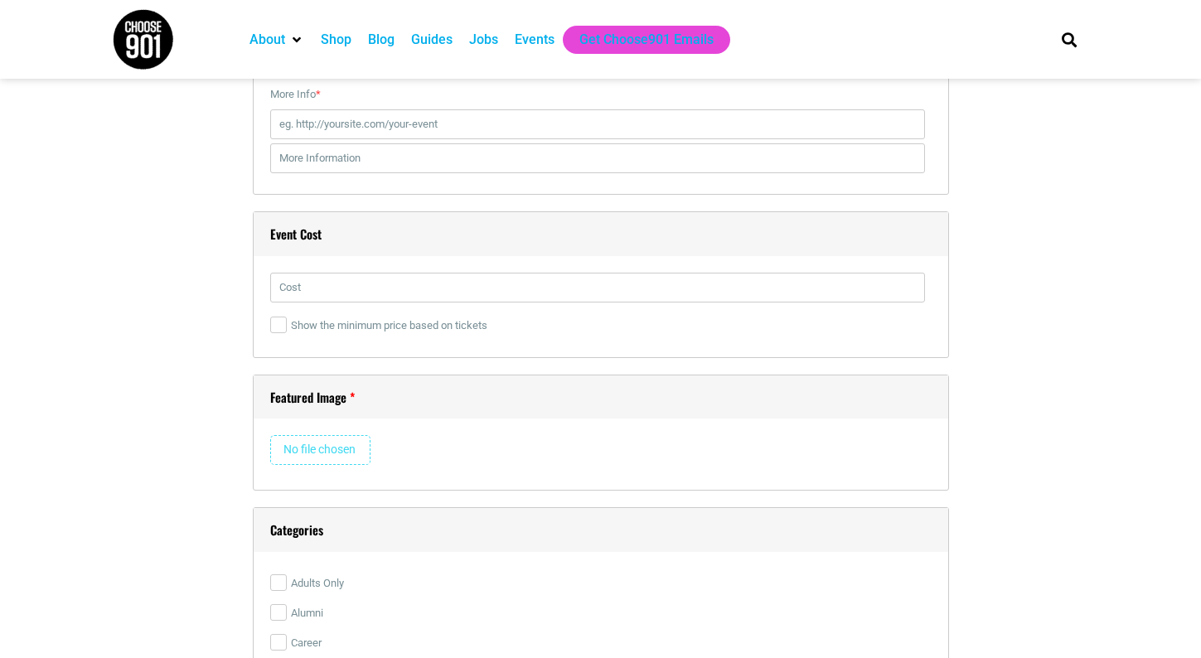
scroll to position [2071, 0]
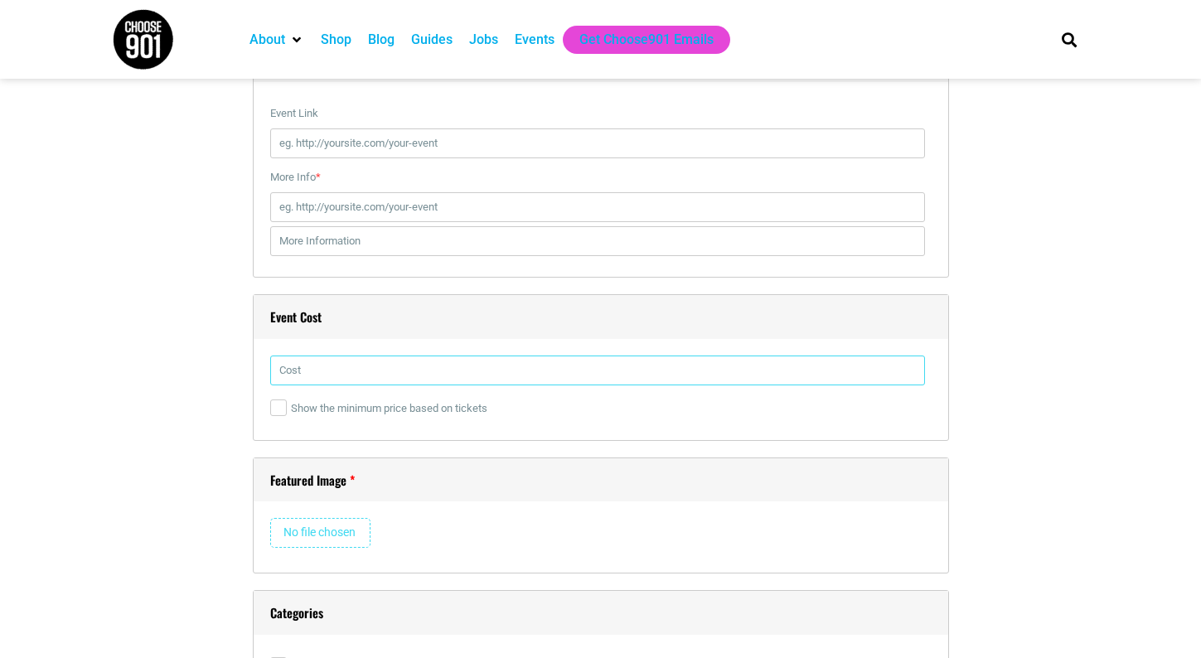
click at [317, 372] on input "text" at bounding box center [597, 370] width 655 height 30
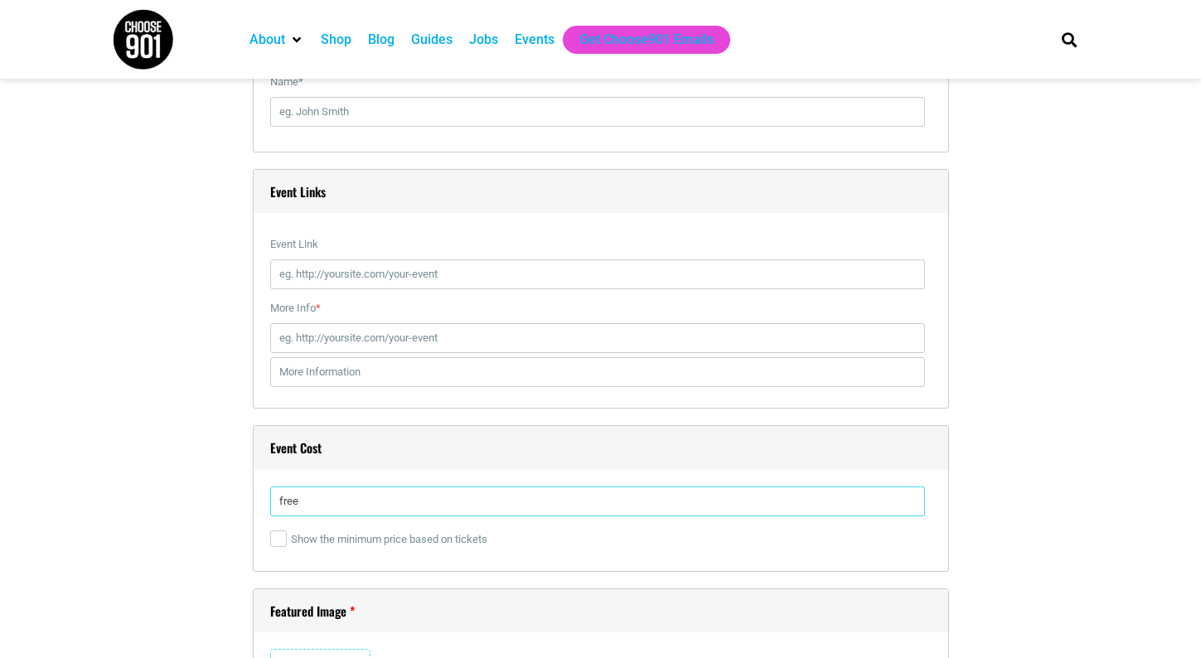
scroll to position [1906, 0]
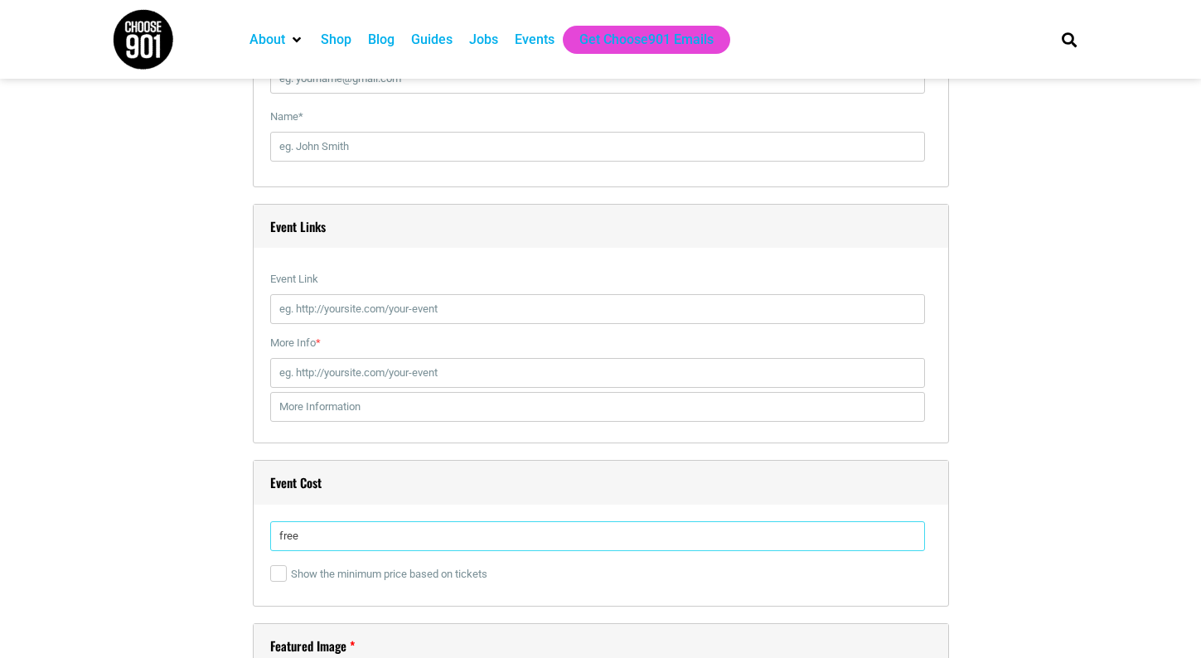
type input "free"
click at [353, 317] on input "Event Link" at bounding box center [597, 309] width 655 height 30
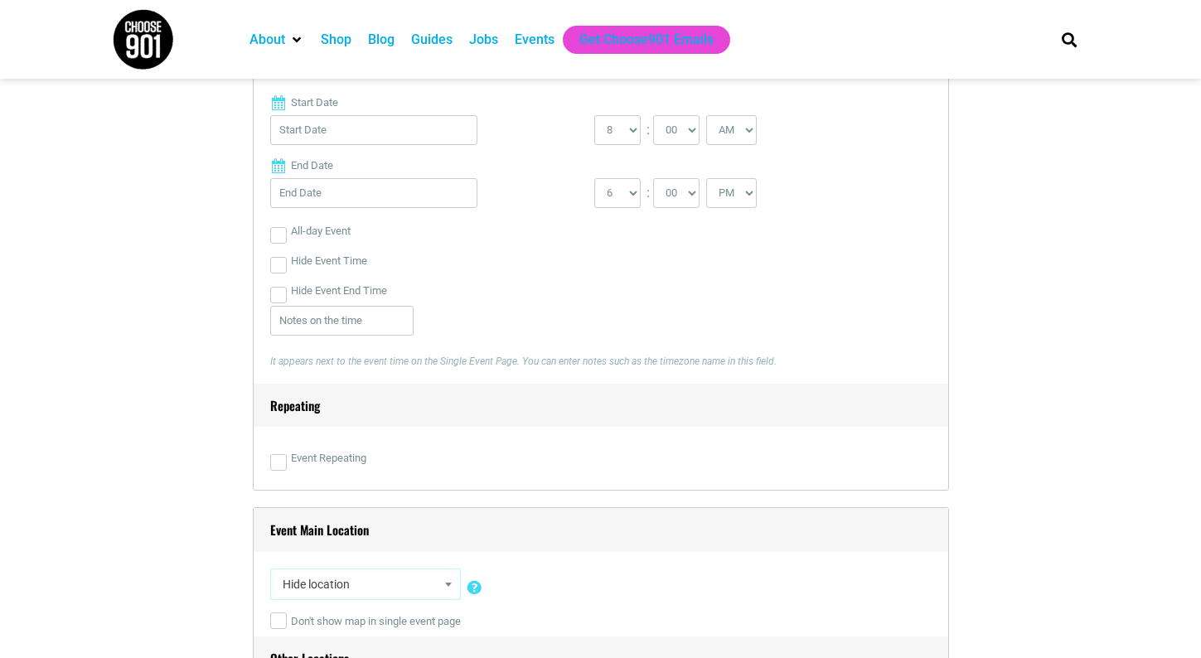
scroll to position [746, 0]
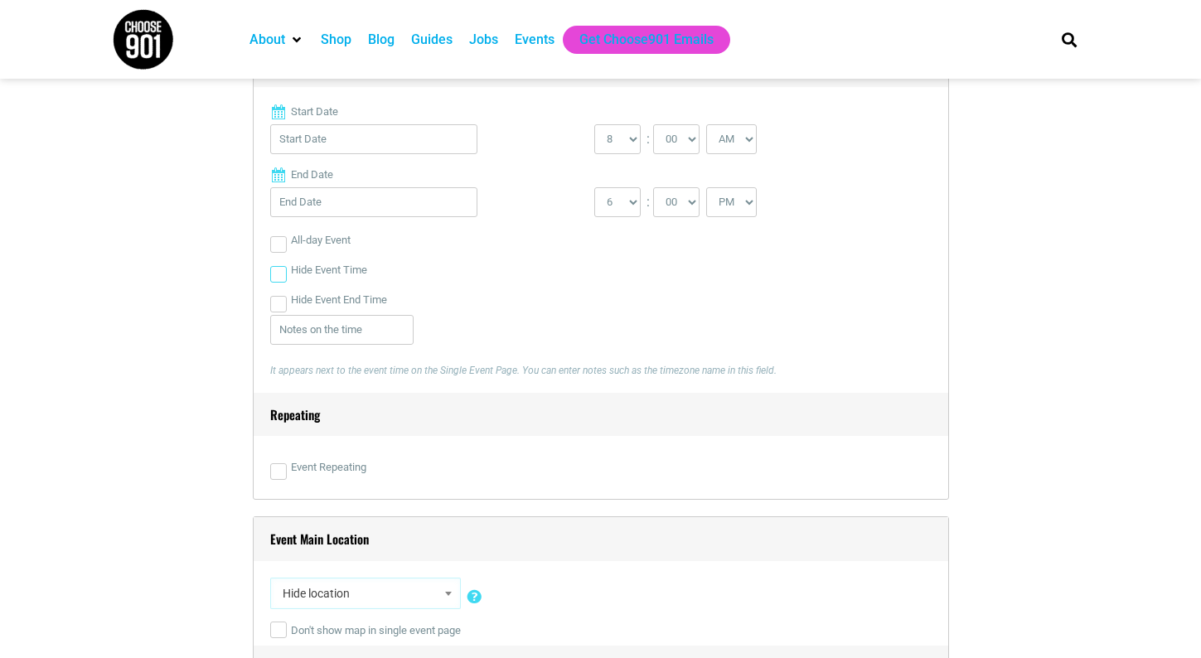
click at [278, 270] on input "Hide Event Time" at bounding box center [278, 274] width 17 height 17
checkbox input "true"
click at [635, 137] on select "0 1 2 3 4 5 6 7 8 9 10 11 12" at bounding box center [617, 139] width 46 height 30
select select "11"
click at [594, 125] on select "0 1 2 3 4 5 6 7 8 9 10 11 12" at bounding box center [617, 139] width 46 height 30
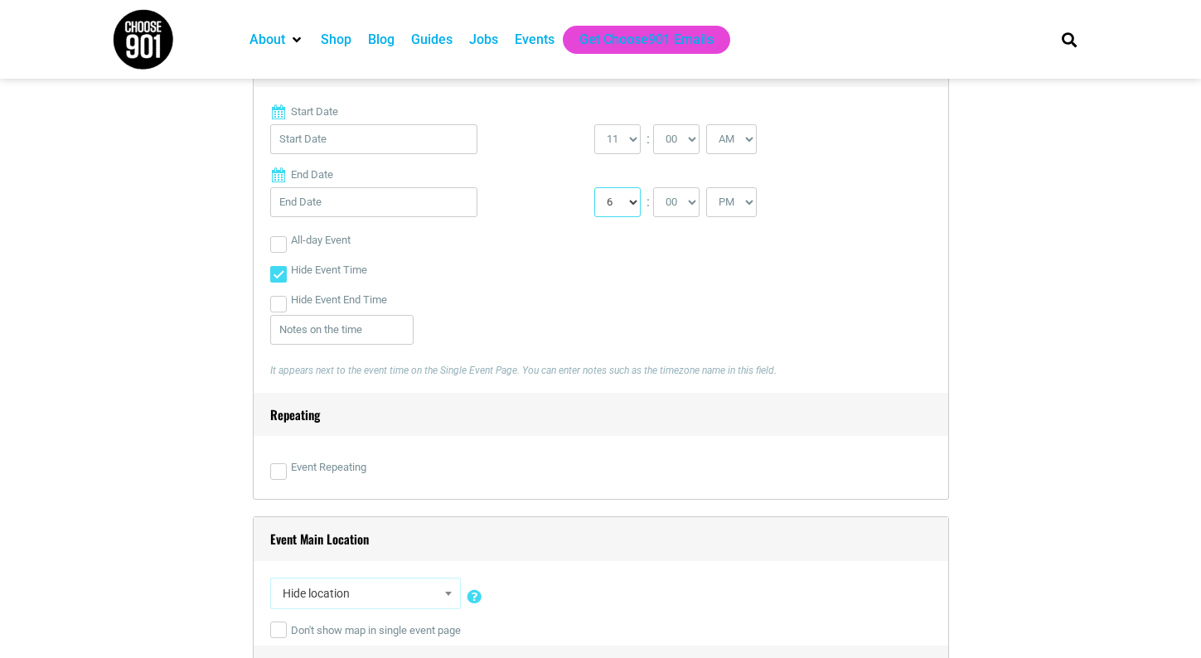
click at [633, 202] on select "1 2 3 4 5 6 7 8 9 10 11 12" at bounding box center [617, 202] width 46 height 30
select select "2"
click at [594, 188] on select "1 2 3 4 5 6 7 8 9 10 11 12" at bounding box center [617, 202] width 46 height 30
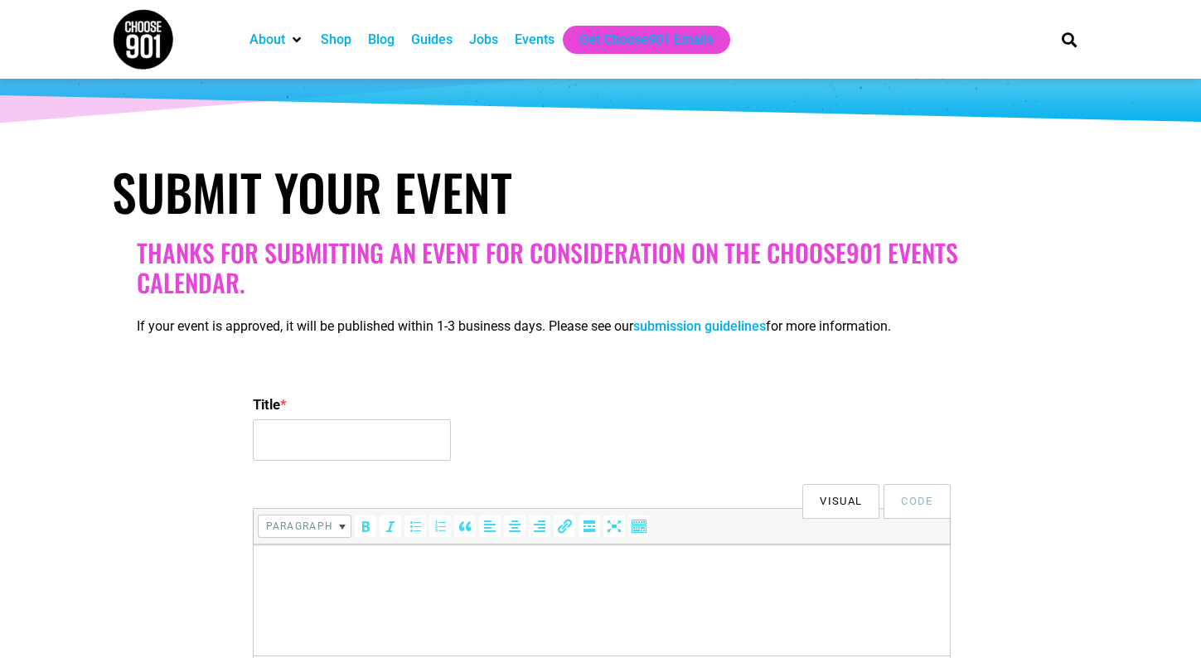
scroll to position [83, 0]
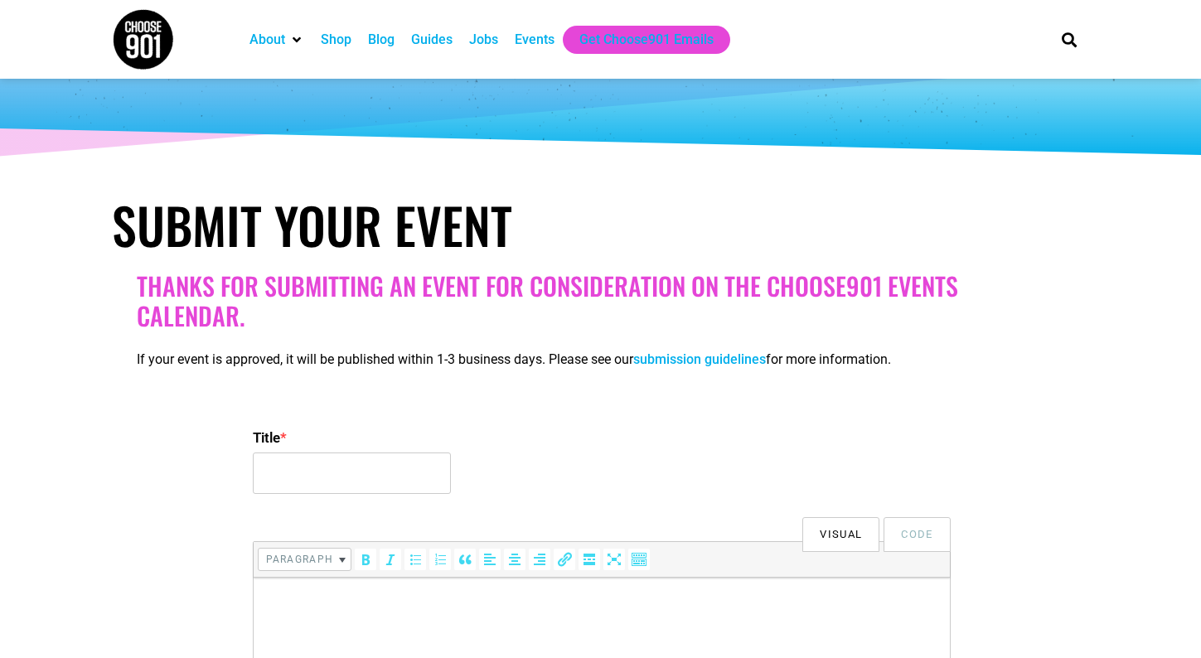
click at [675, 360] on link "submission guidelines" at bounding box center [699, 359] width 133 height 16
